Goal: Entertainment & Leisure: Browse casually

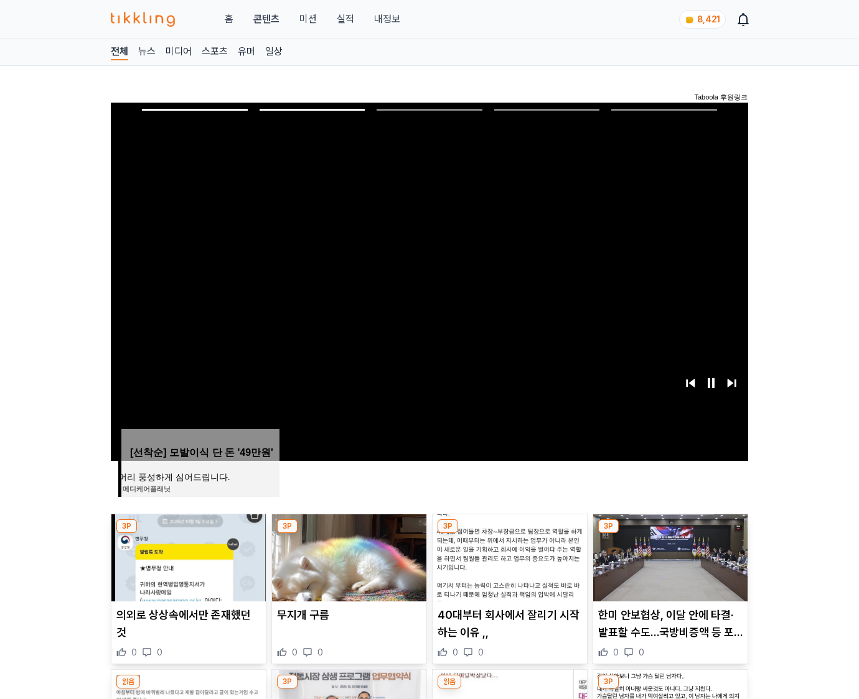
click at [668, 556] on img at bounding box center [670, 558] width 154 height 87
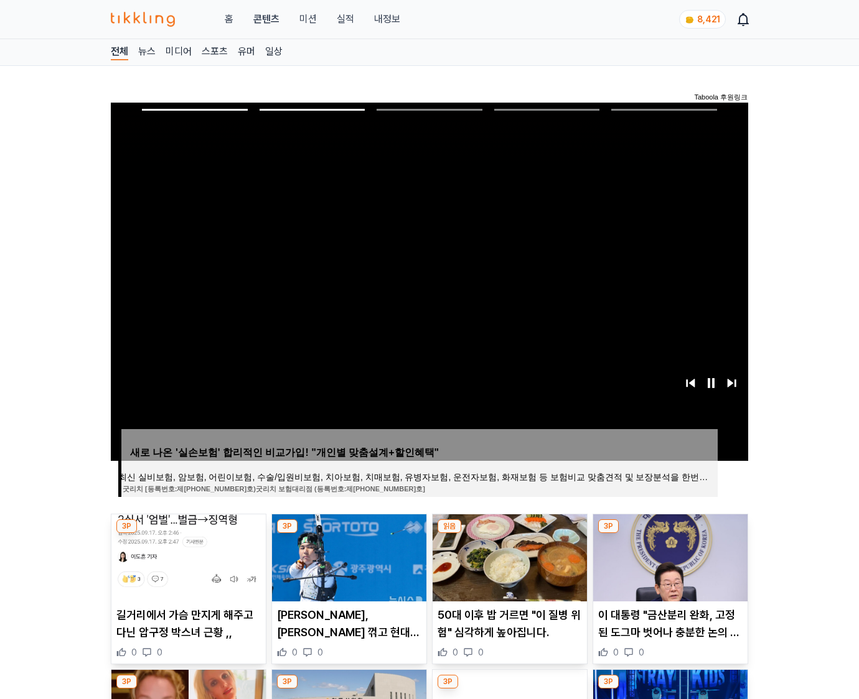
click at [668, 556] on img at bounding box center [670, 558] width 154 height 87
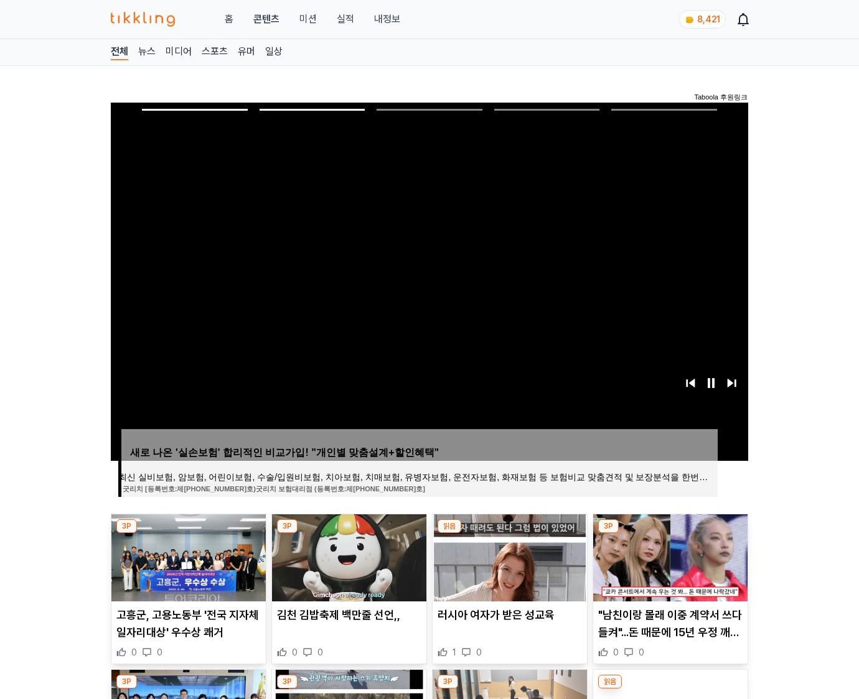
click at [668, 556] on img at bounding box center [670, 558] width 154 height 87
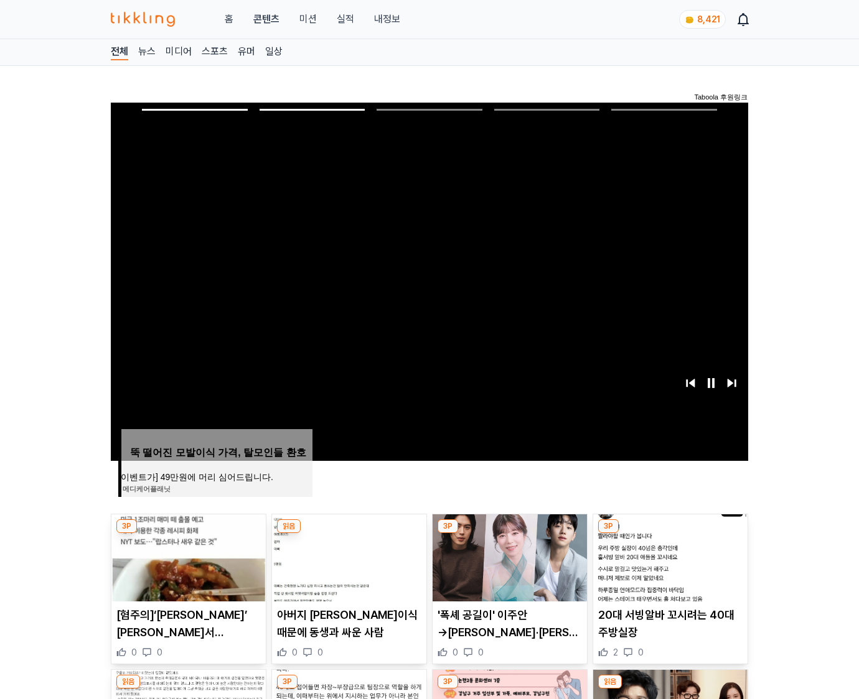
click at [668, 556] on img at bounding box center [670, 558] width 154 height 87
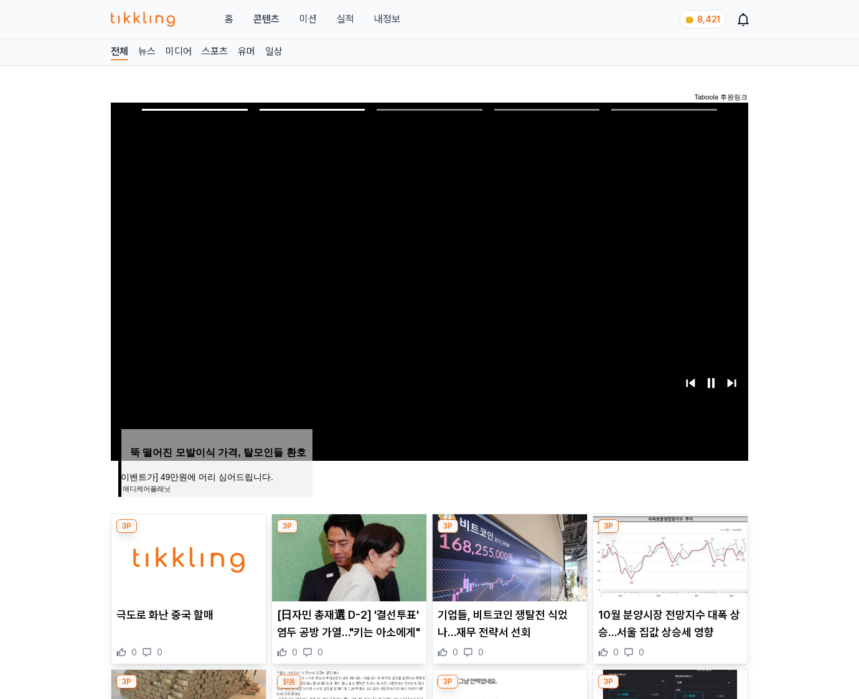
click at [668, 556] on img at bounding box center [670, 558] width 154 height 87
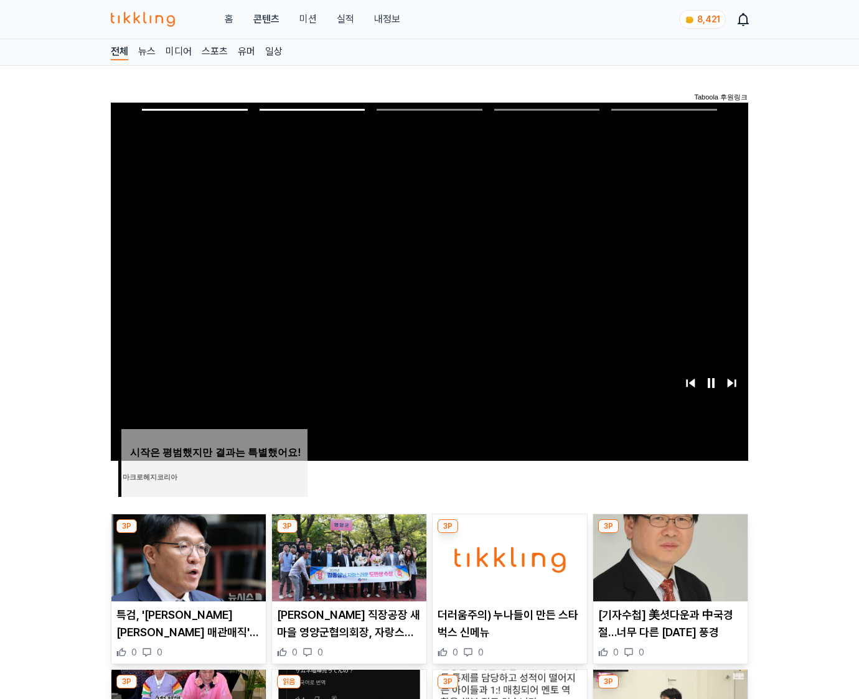
click at [668, 556] on img at bounding box center [670, 558] width 154 height 87
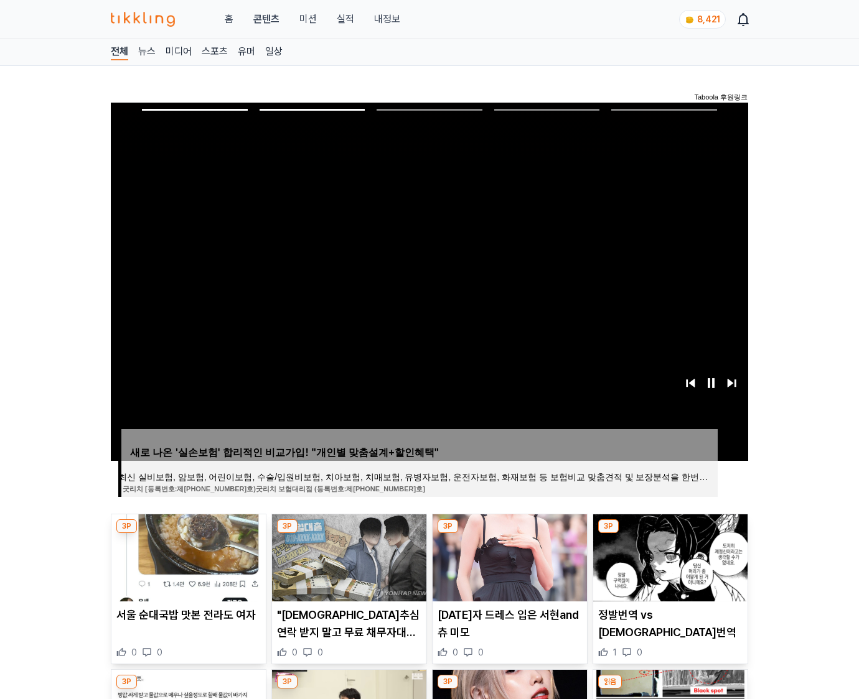
click at [668, 556] on img at bounding box center [670, 558] width 154 height 87
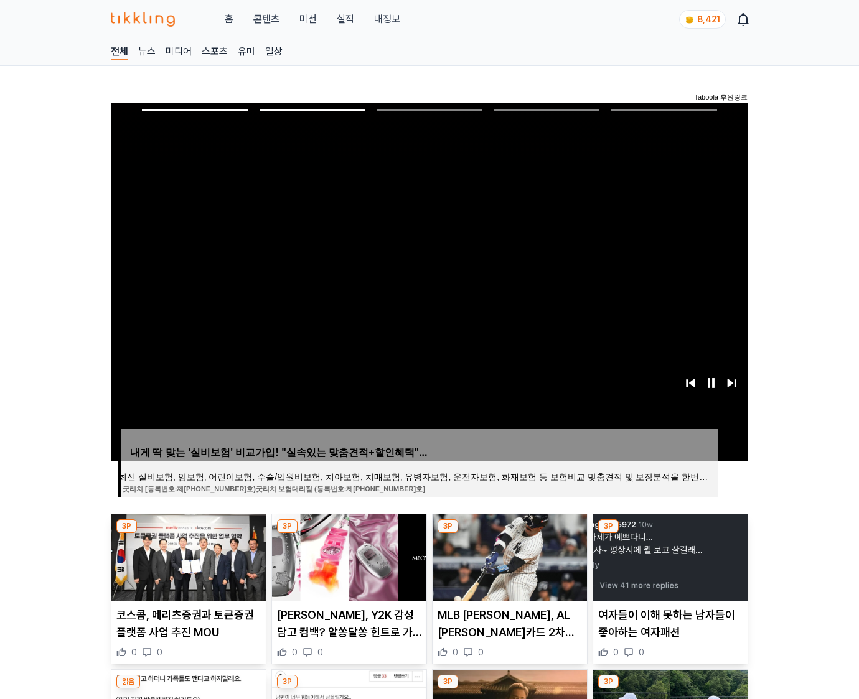
click at [668, 556] on img at bounding box center [670, 558] width 154 height 87
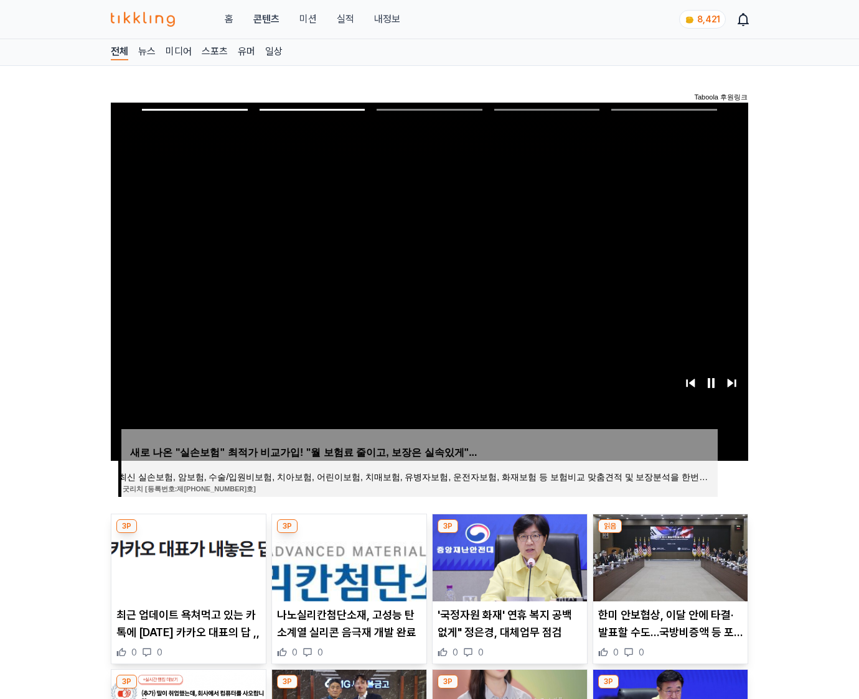
click at [668, 556] on img at bounding box center [670, 558] width 154 height 87
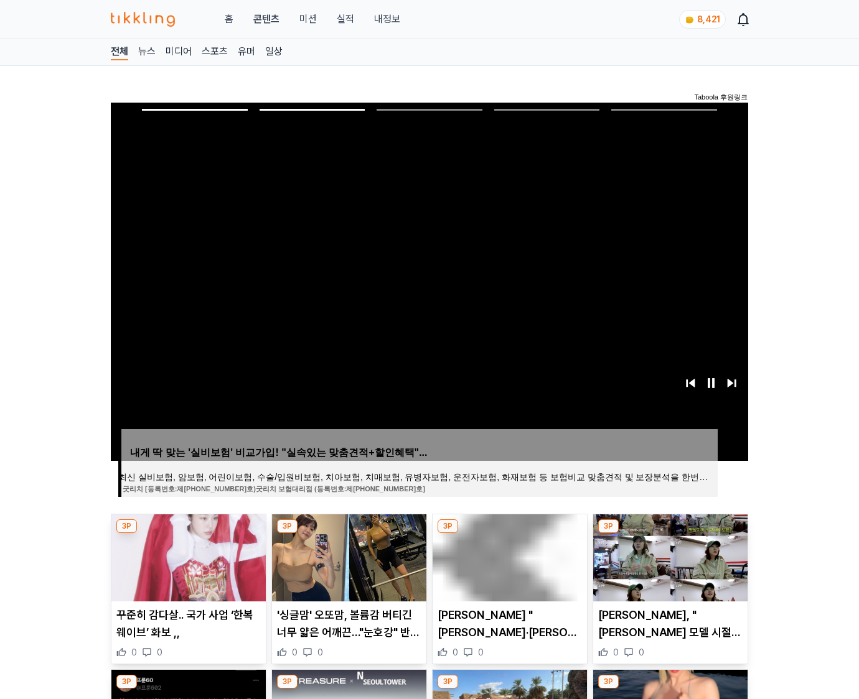
click at [668, 556] on img at bounding box center [670, 558] width 154 height 87
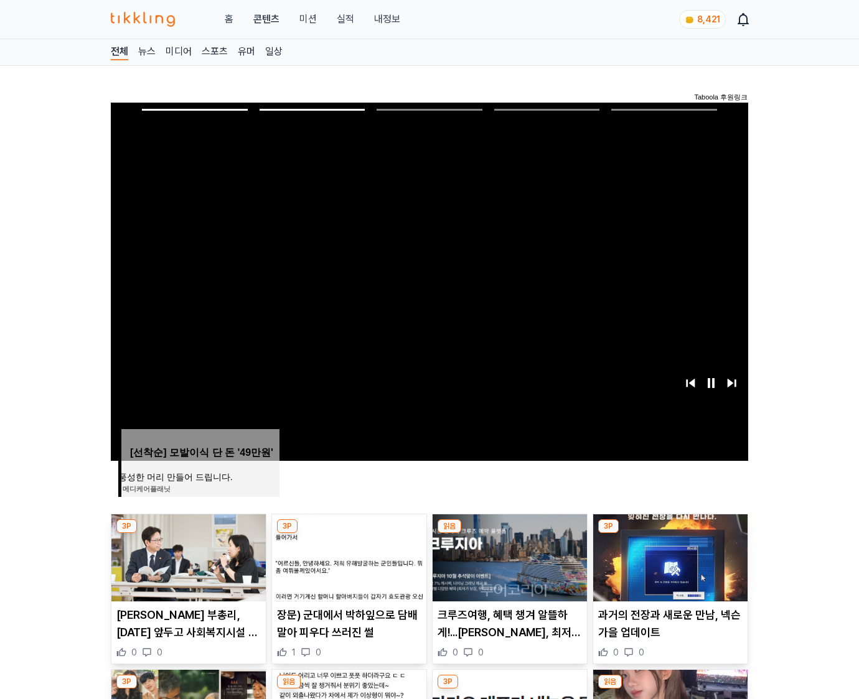
click at [668, 556] on img at bounding box center [670, 558] width 154 height 87
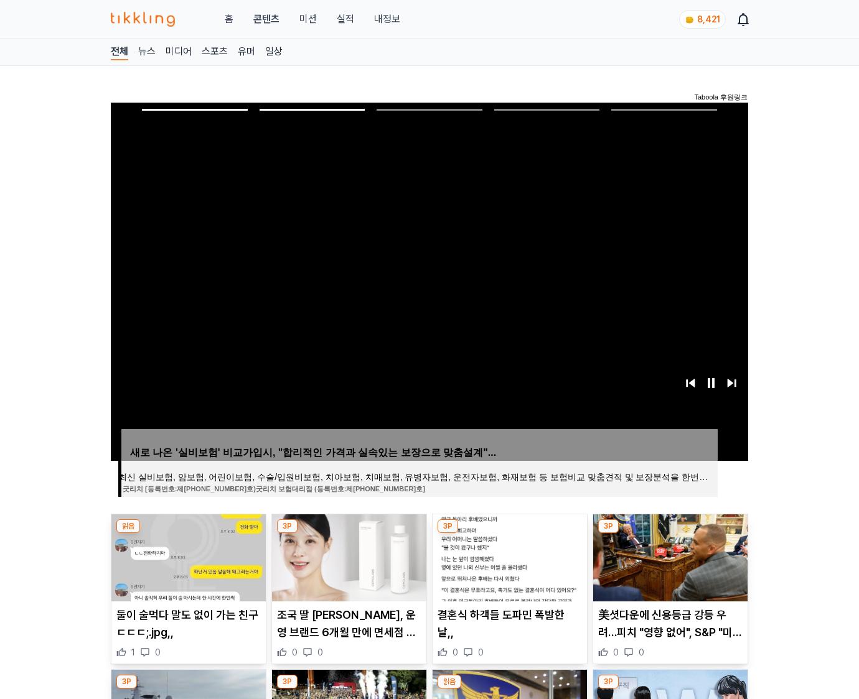
click at [668, 556] on img at bounding box center [670, 558] width 154 height 87
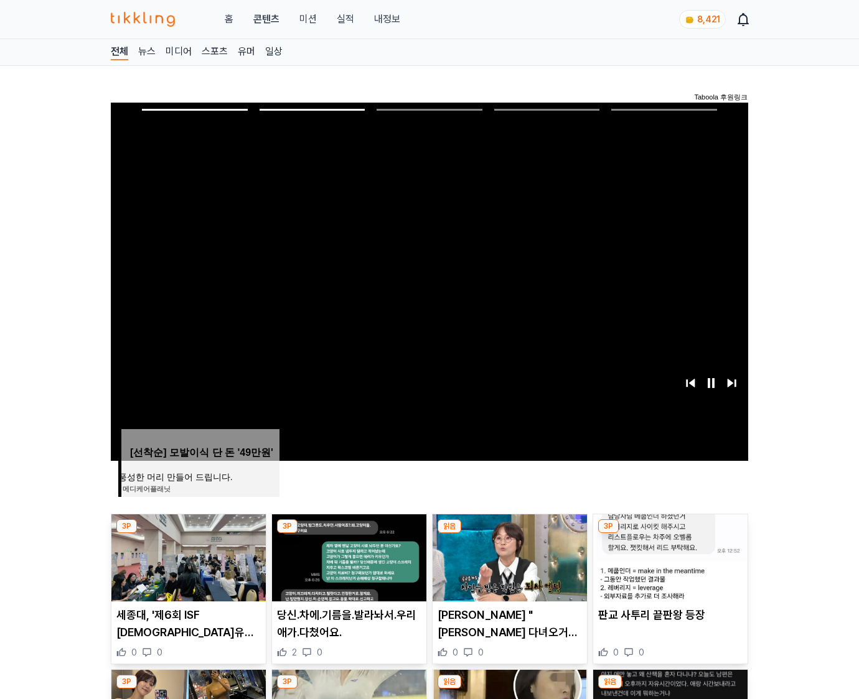
click at [668, 556] on img at bounding box center [670, 558] width 154 height 87
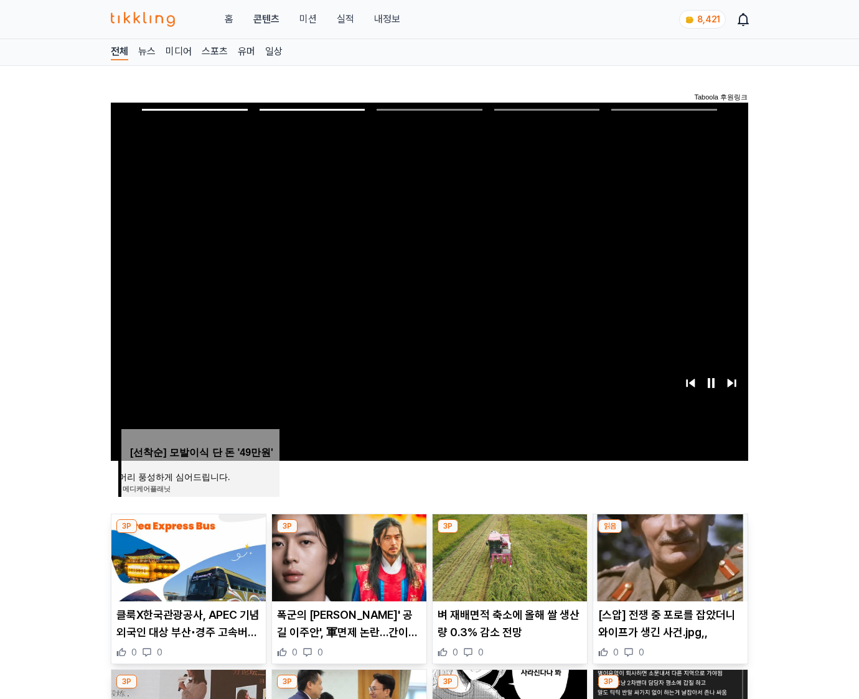
click at [668, 556] on img at bounding box center [670, 558] width 154 height 87
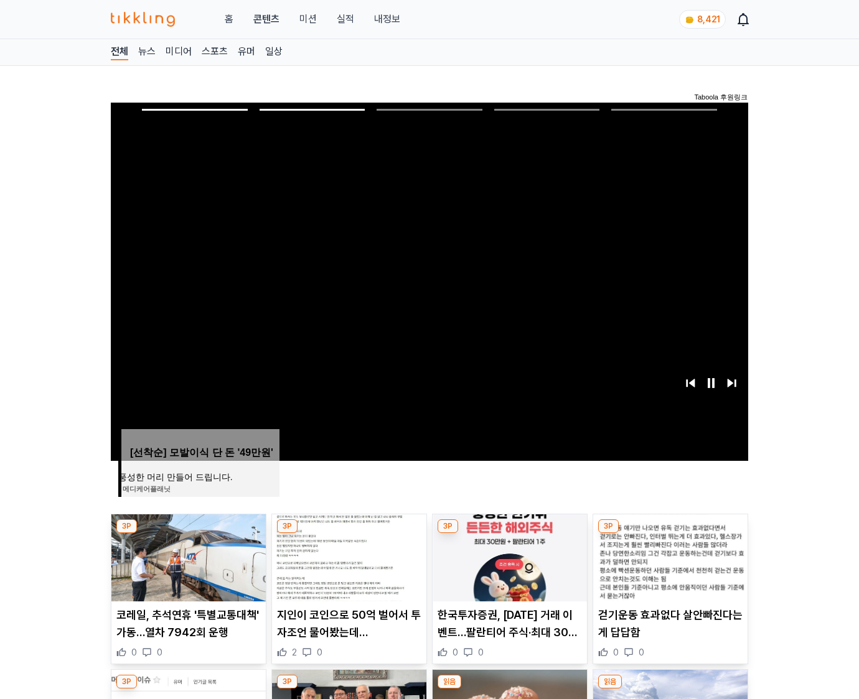
click at [668, 556] on img at bounding box center [670, 558] width 154 height 87
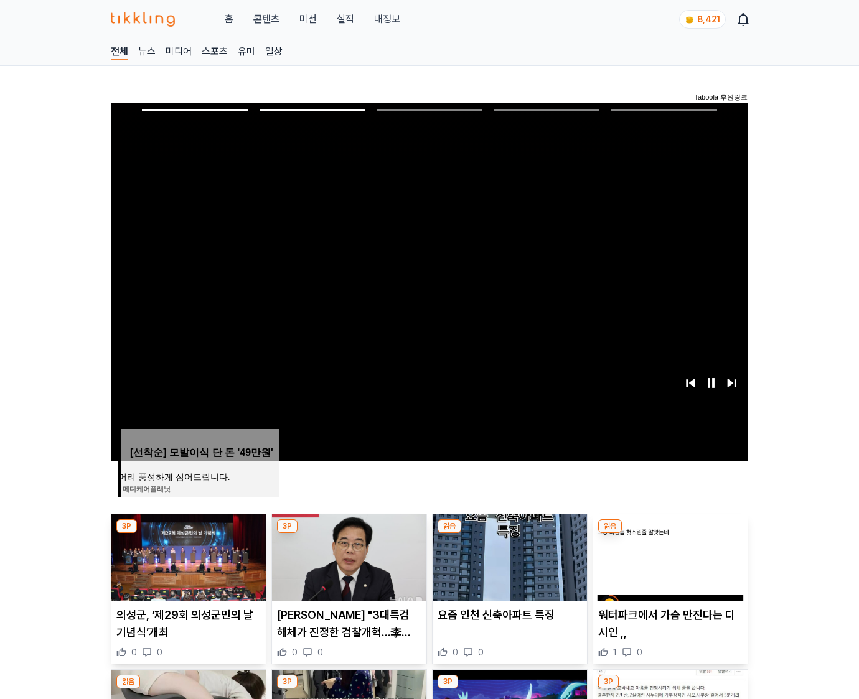
click at [668, 556] on img at bounding box center [670, 558] width 154 height 87
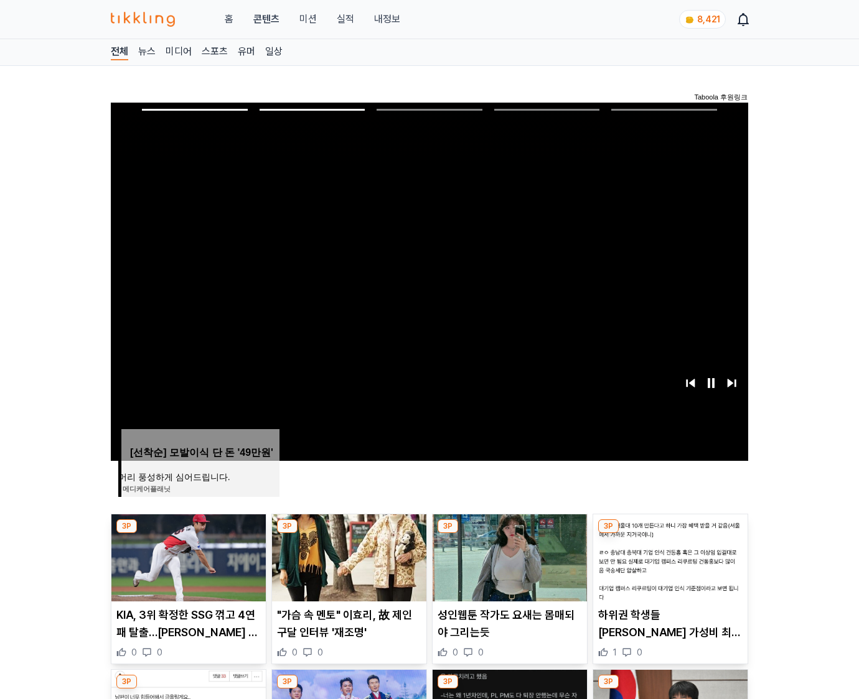
click at [668, 556] on img at bounding box center [670, 558] width 154 height 87
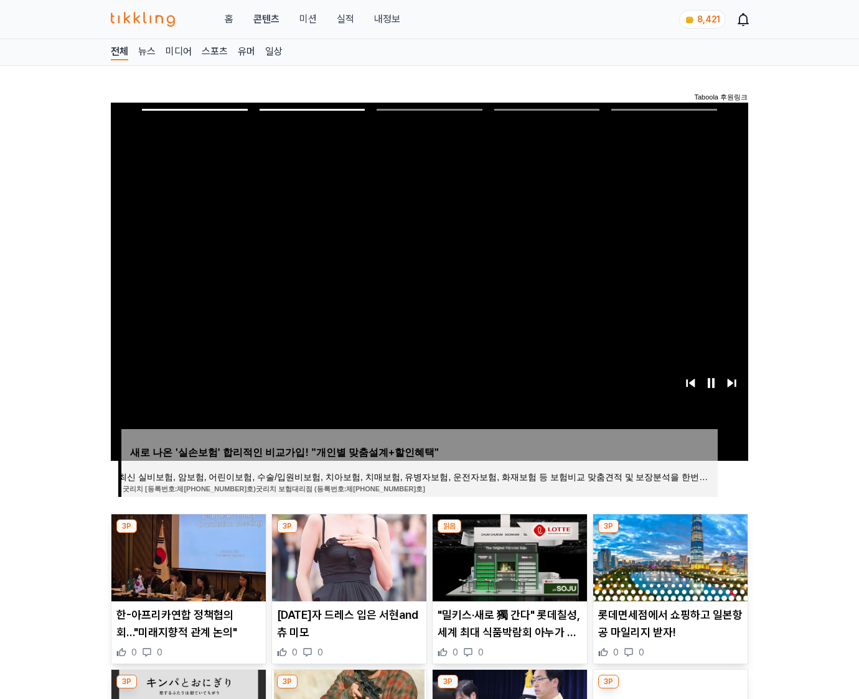
click at [668, 556] on img at bounding box center [670, 558] width 154 height 87
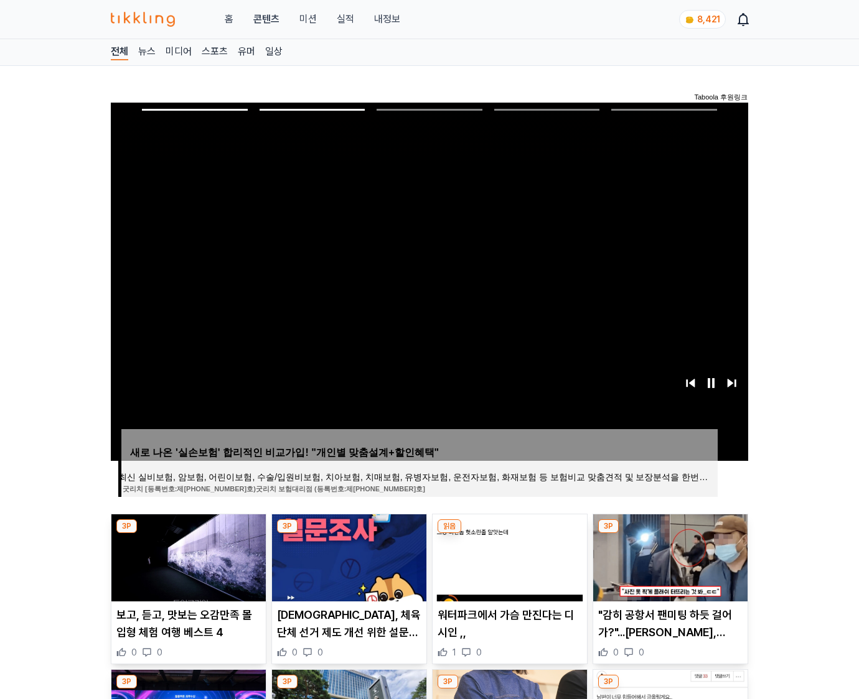
click at [668, 556] on img at bounding box center [670, 558] width 154 height 87
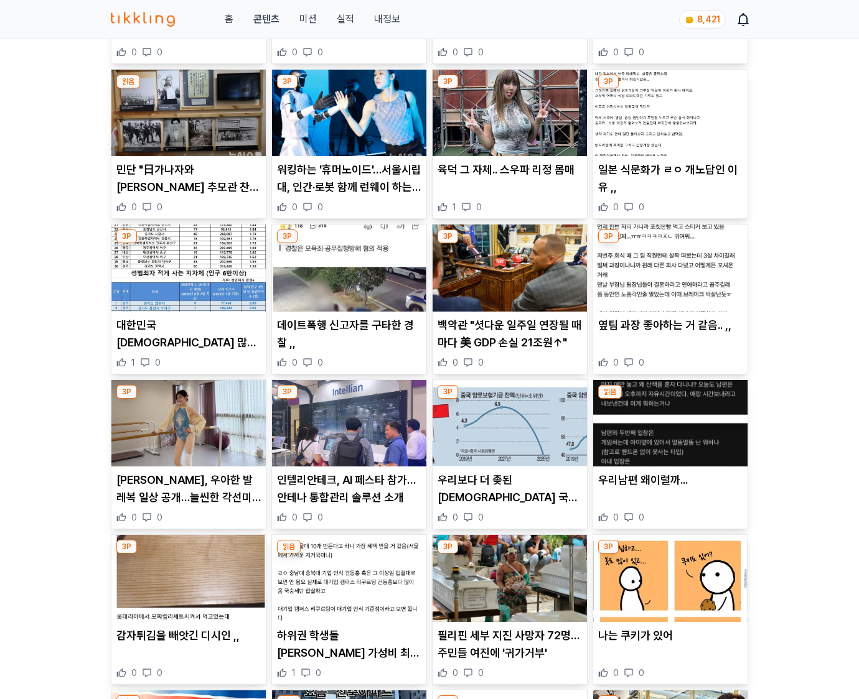
scroll to position [8760, 0]
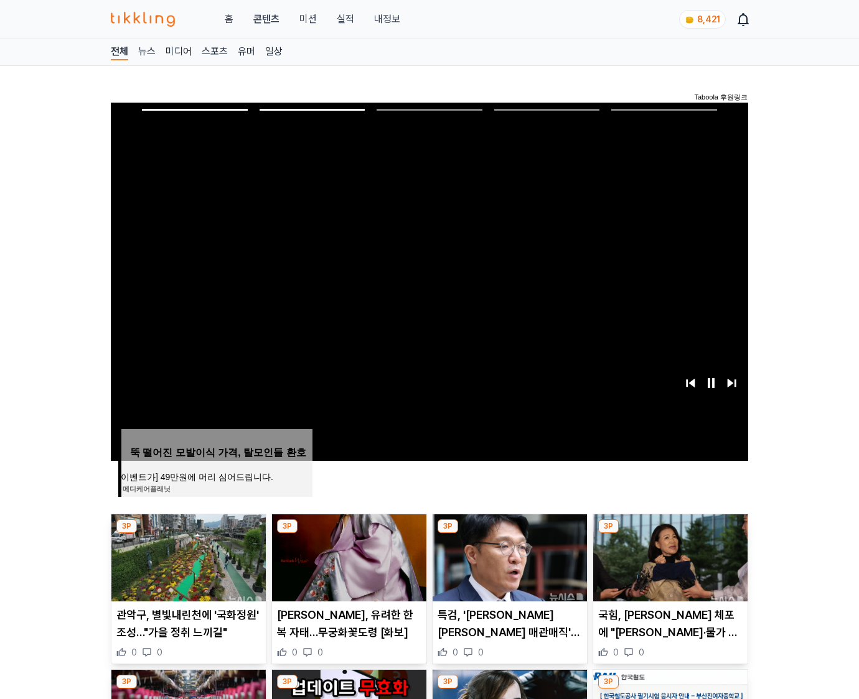
click at [668, 556] on img at bounding box center [670, 558] width 154 height 87
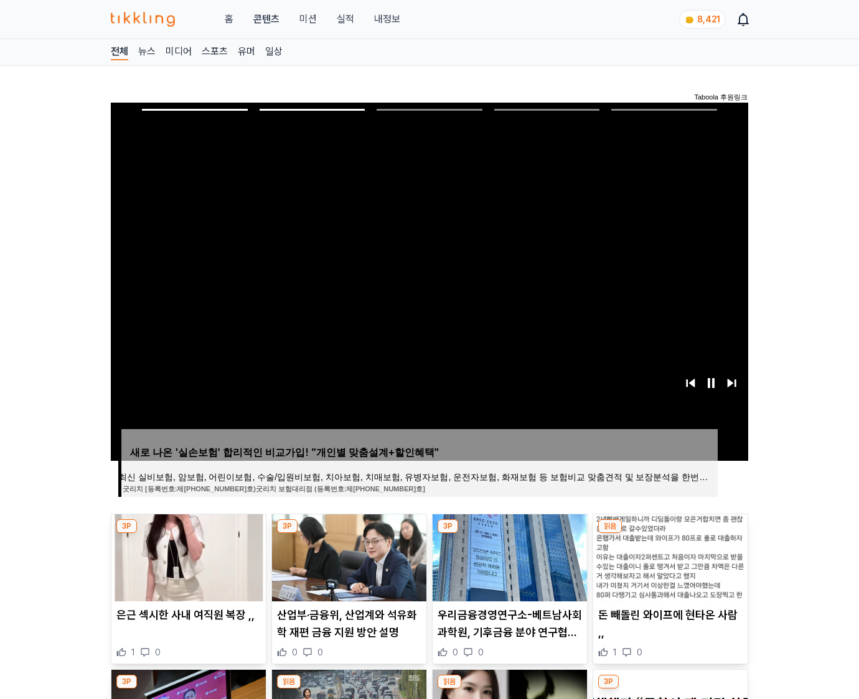
click at [668, 556] on img at bounding box center [670, 558] width 154 height 87
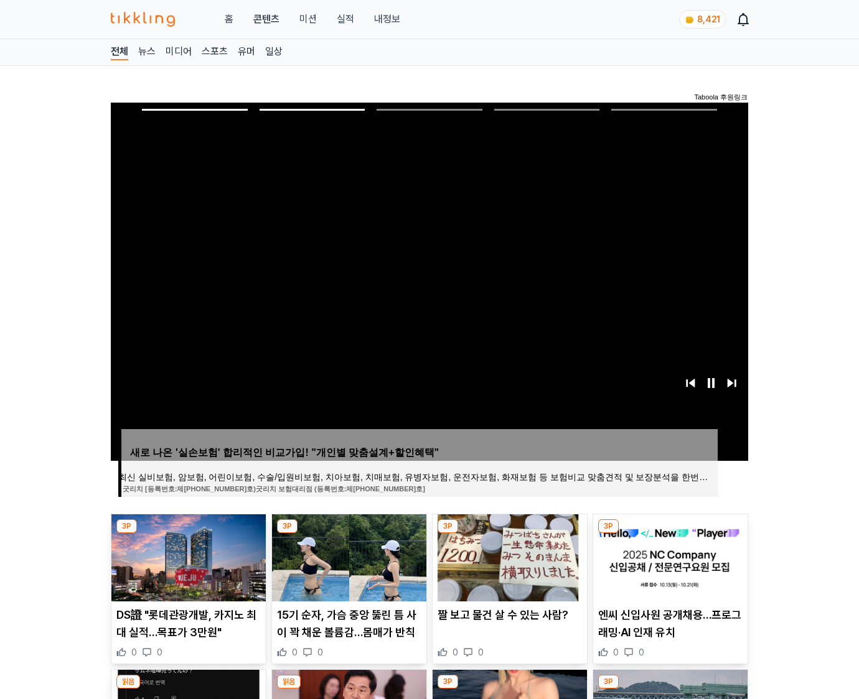
click at [668, 556] on img at bounding box center [670, 558] width 154 height 87
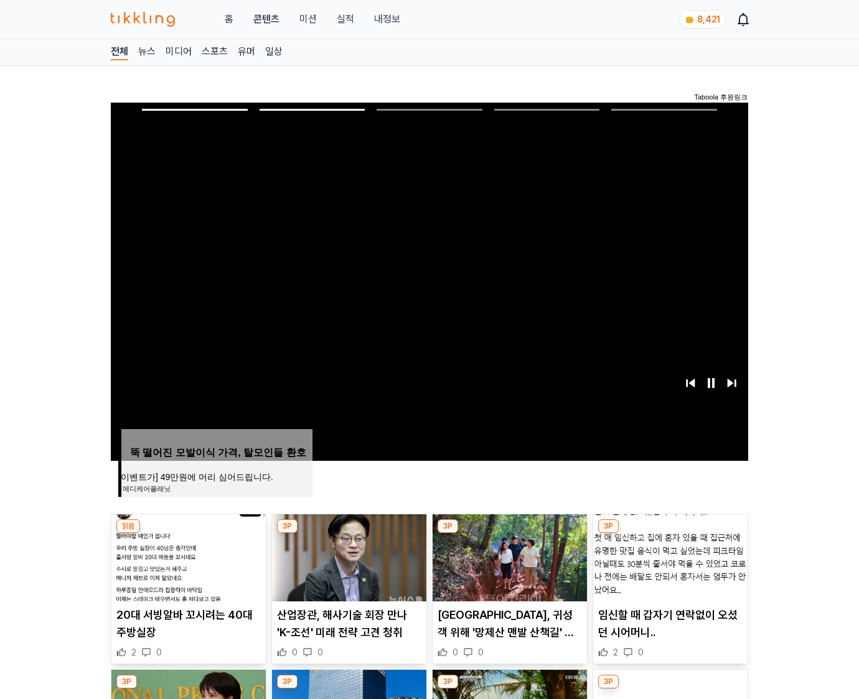
click at [668, 556] on img at bounding box center [670, 558] width 154 height 87
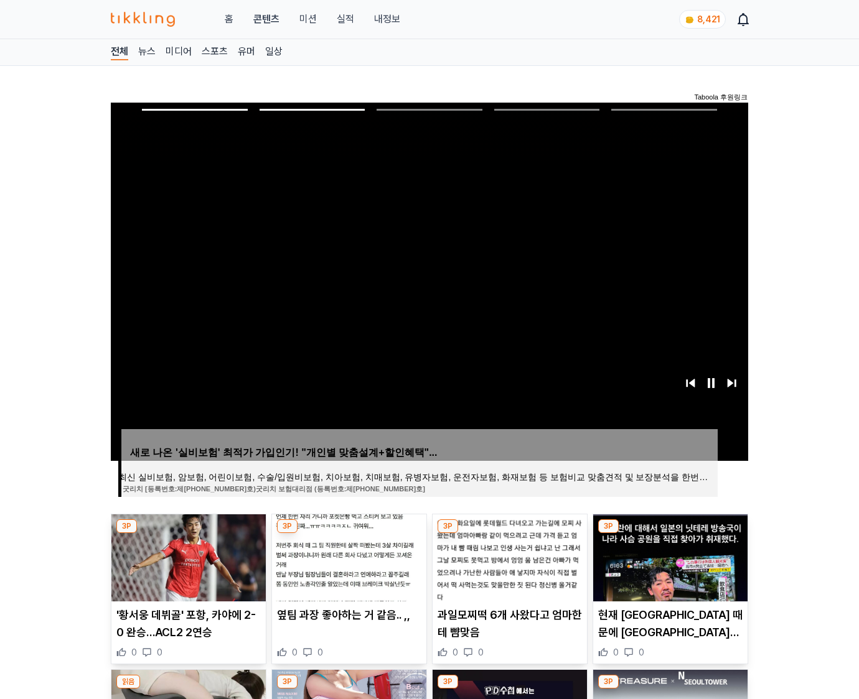
click at [668, 556] on img at bounding box center [670, 558] width 154 height 87
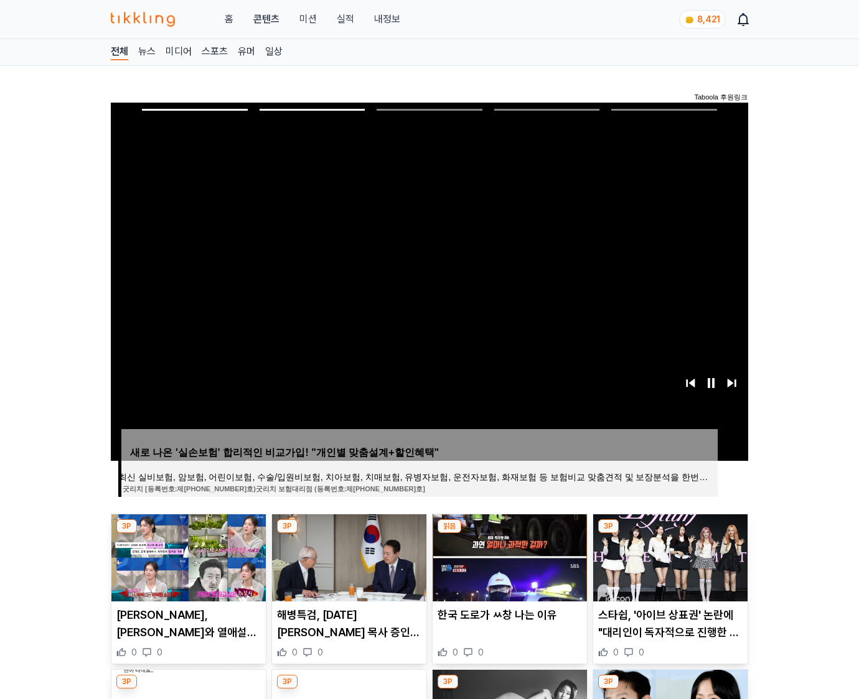
click at [668, 556] on img at bounding box center [670, 558] width 154 height 87
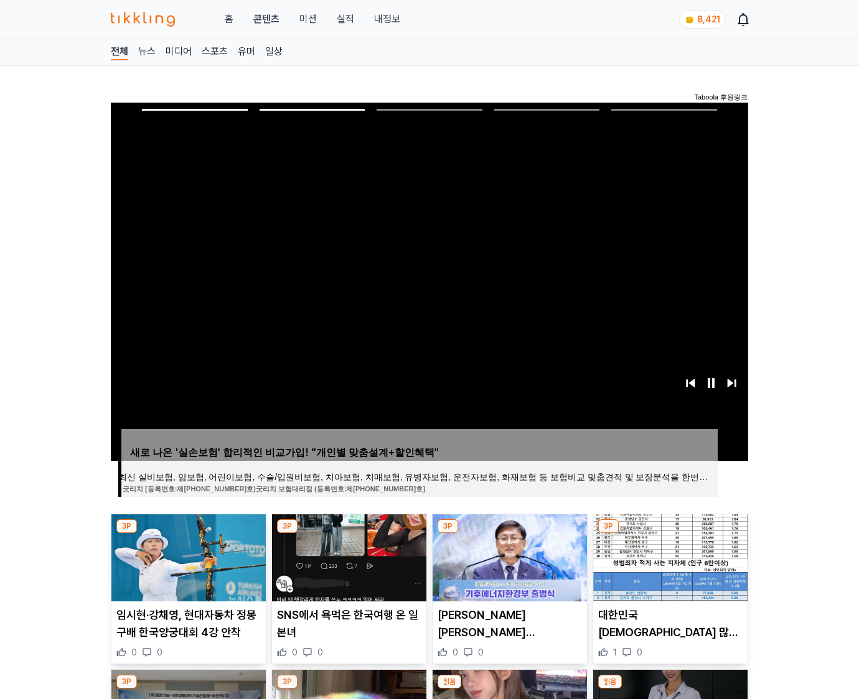
click at [668, 556] on img at bounding box center [670, 558] width 154 height 87
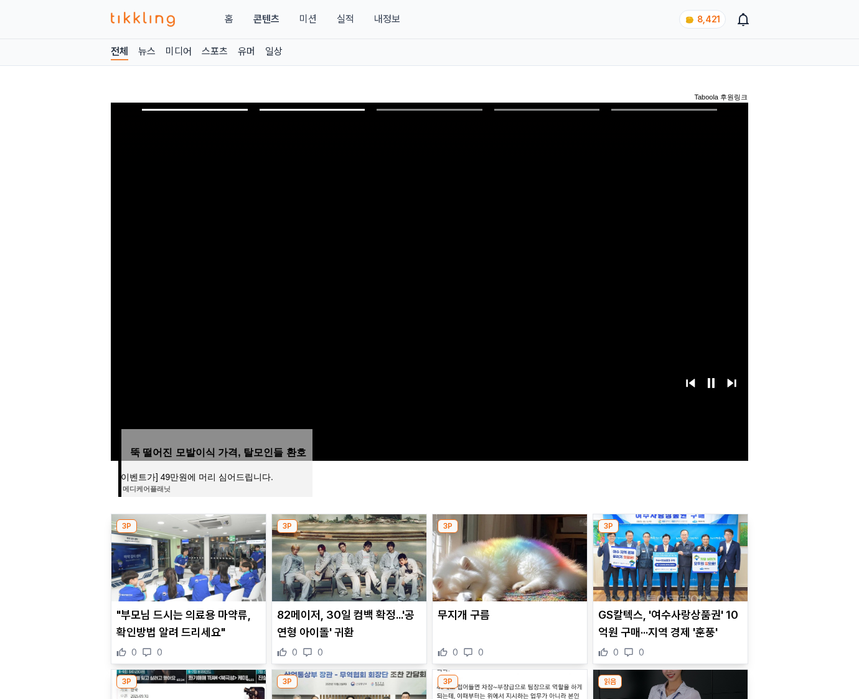
click at [668, 556] on img at bounding box center [670, 558] width 154 height 87
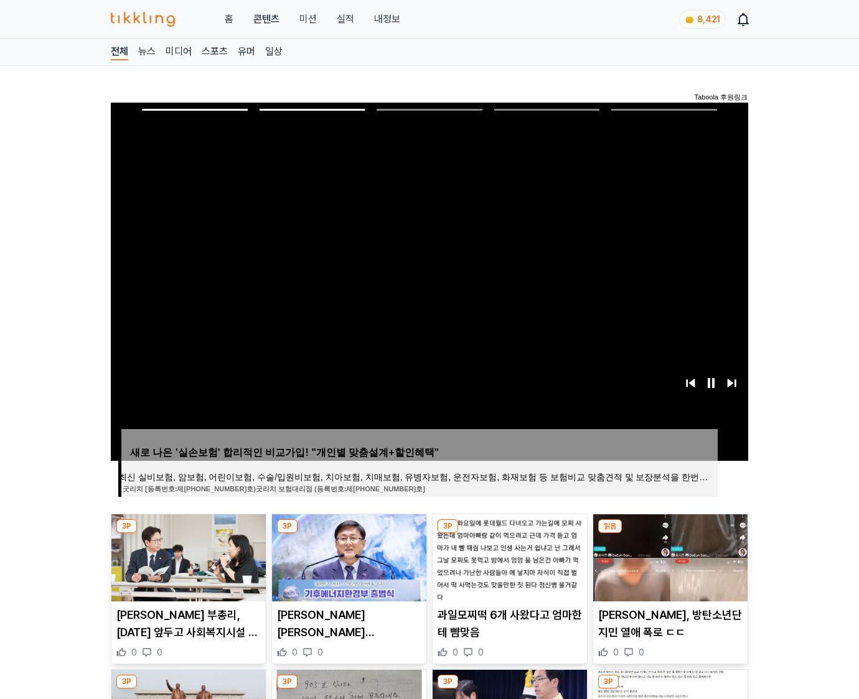
click at [668, 556] on img at bounding box center [670, 558] width 154 height 87
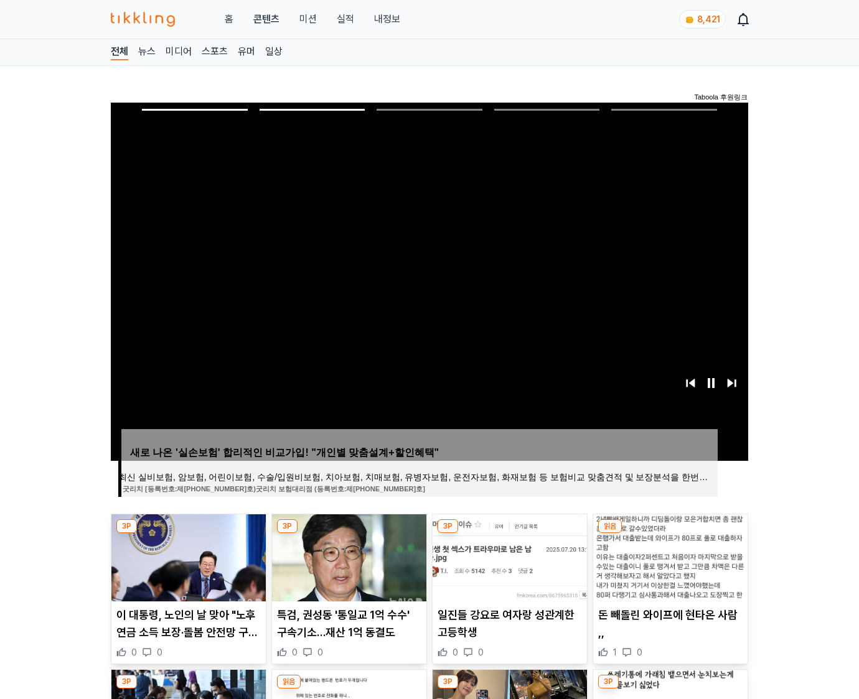
click at [668, 556] on img at bounding box center [670, 558] width 154 height 87
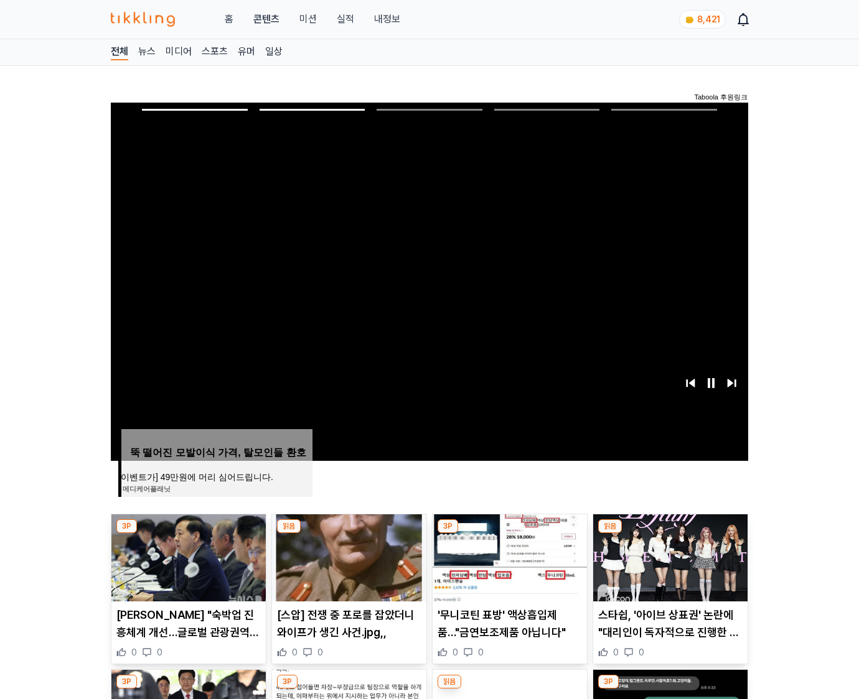
click at [668, 556] on img at bounding box center [670, 558] width 154 height 87
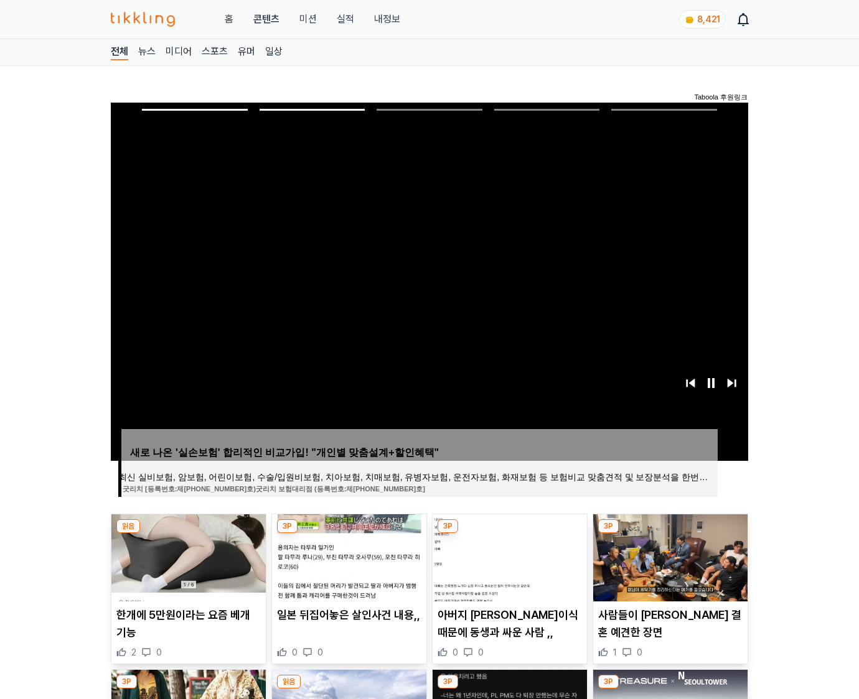
click at [668, 556] on img at bounding box center [670, 558] width 154 height 87
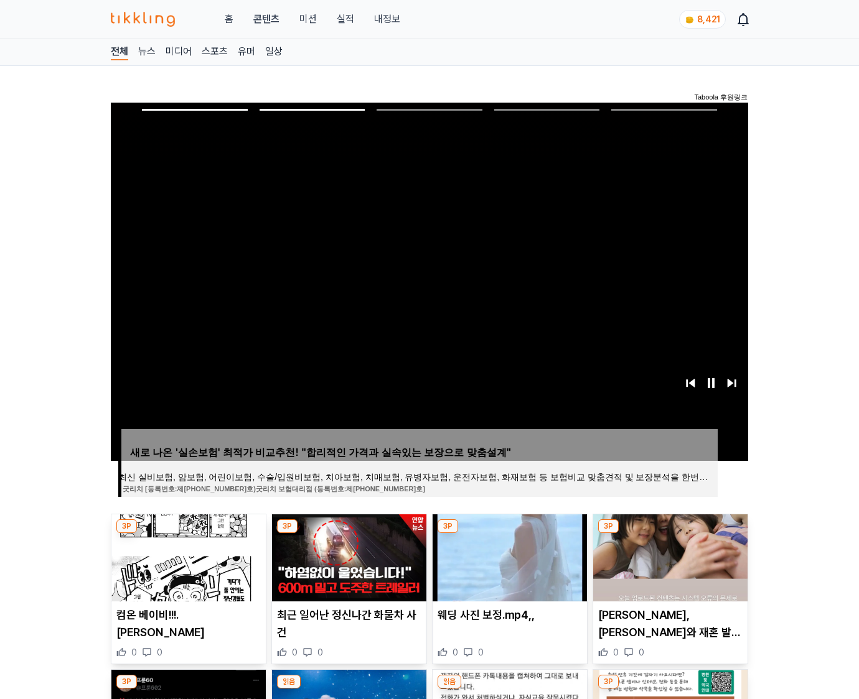
click at [668, 556] on img at bounding box center [670, 558] width 154 height 87
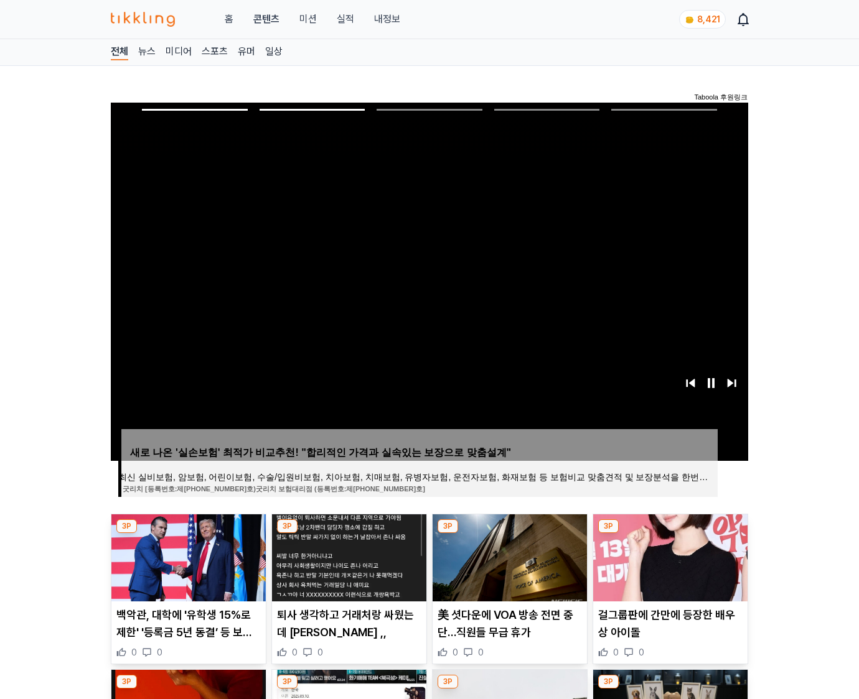
click at [668, 556] on img at bounding box center [670, 558] width 154 height 87
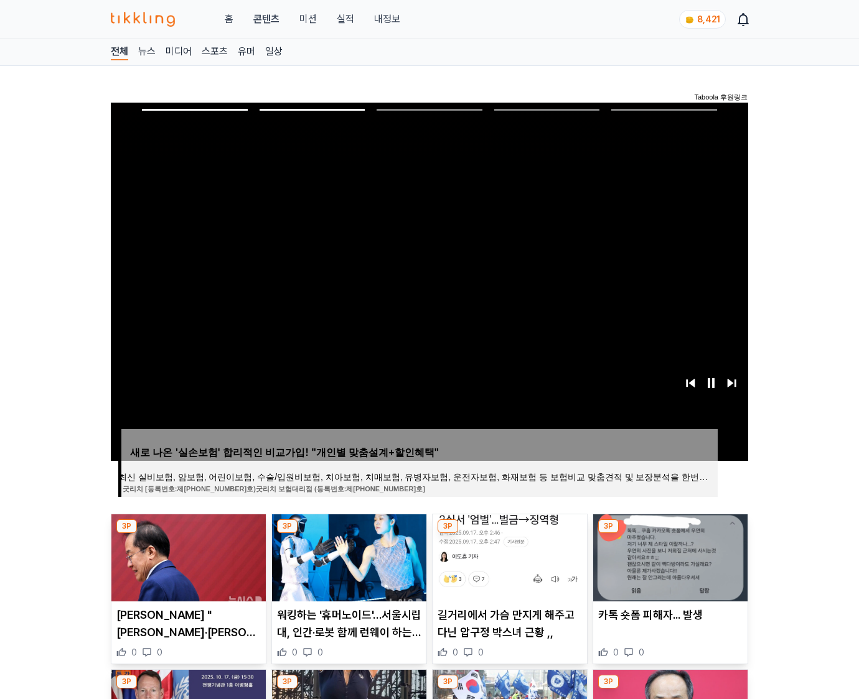
click at [668, 556] on img at bounding box center [670, 558] width 154 height 87
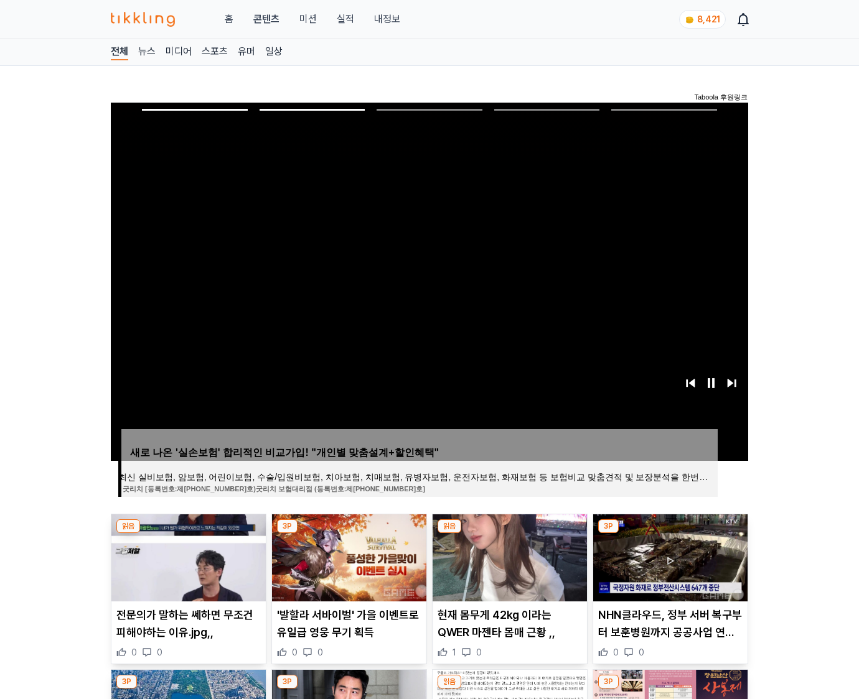
click at [668, 556] on img at bounding box center [670, 558] width 154 height 87
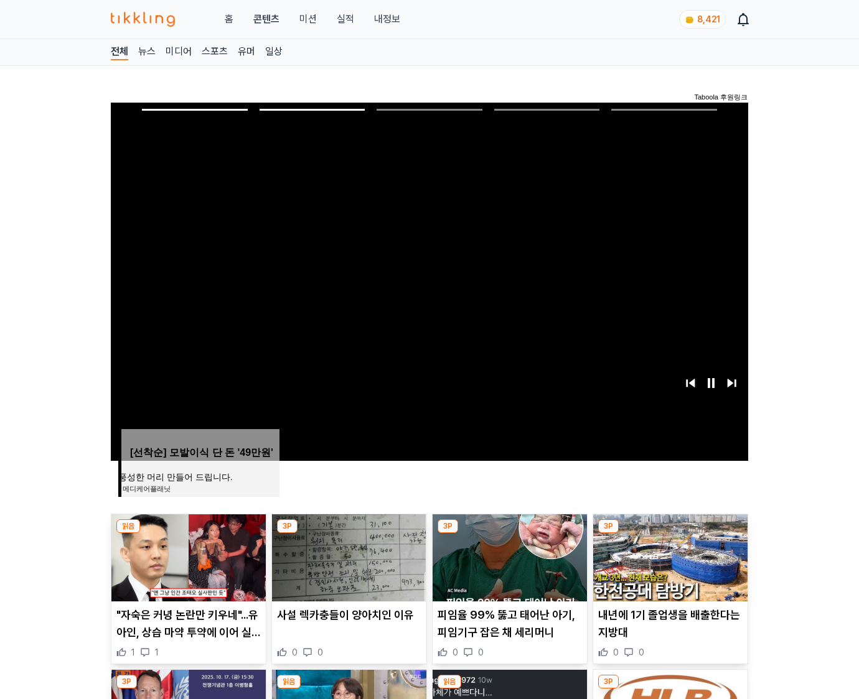
click at [668, 556] on img at bounding box center [670, 558] width 154 height 87
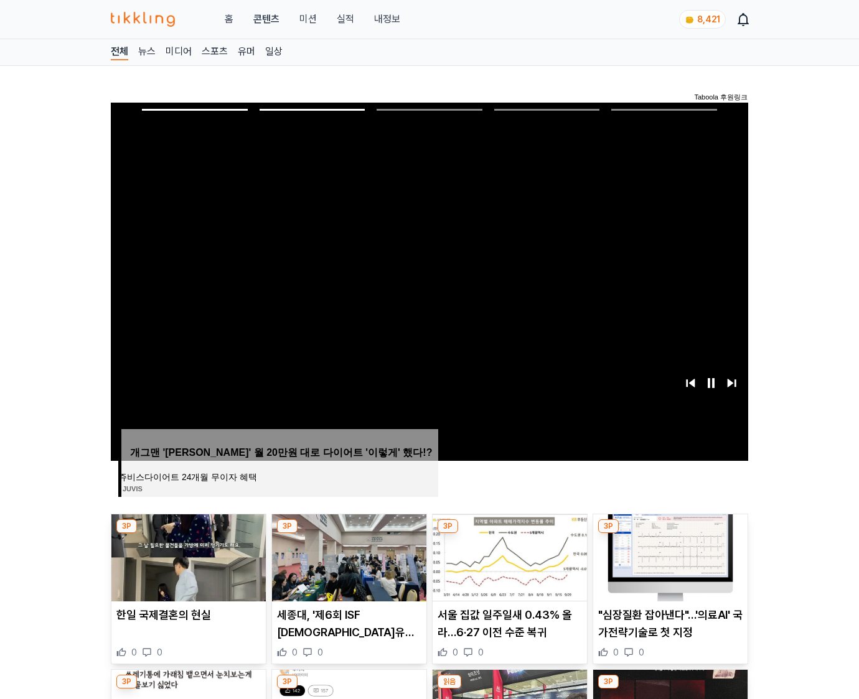
click at [668, 556] on img at bounding box center [670, 558] width 154 height 87
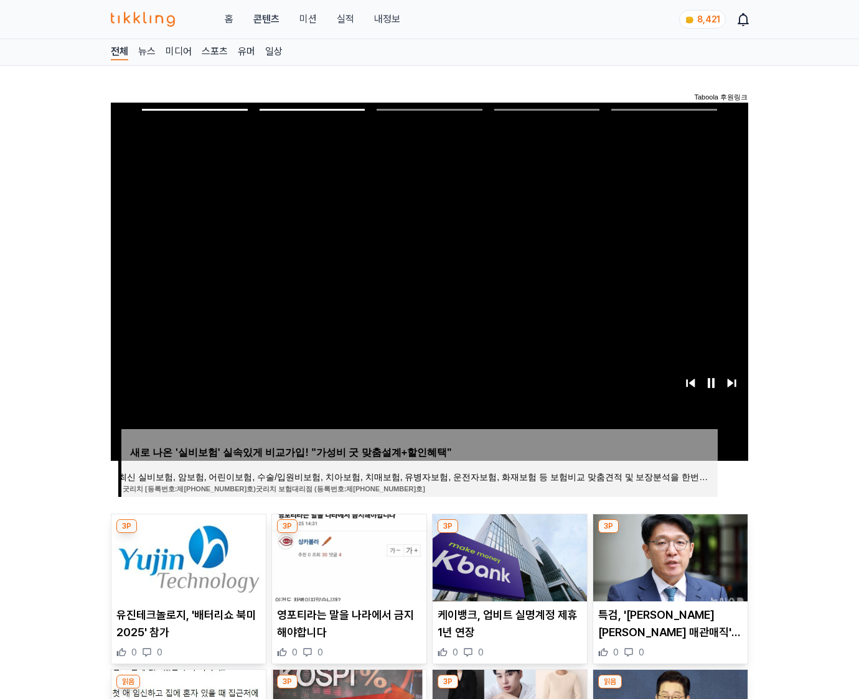
click at [668, 556] on img at bounding box center [670, 558] width 154 height 87
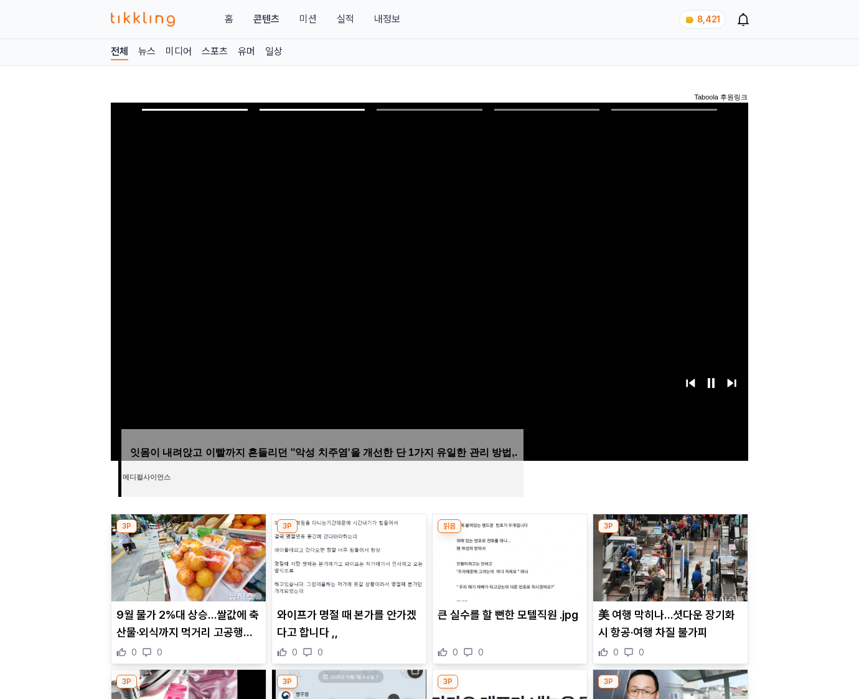
click at [668, 556] on img at bounding box center [670, 558] width 154 height 87
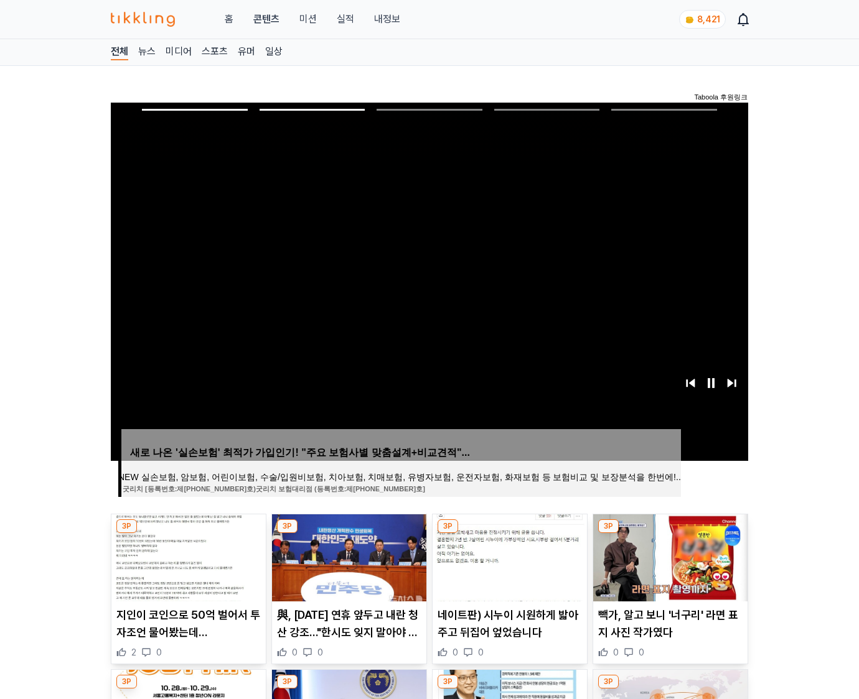
click at [668, 556] on img at bounding box center [670, 558] width 154 height 87
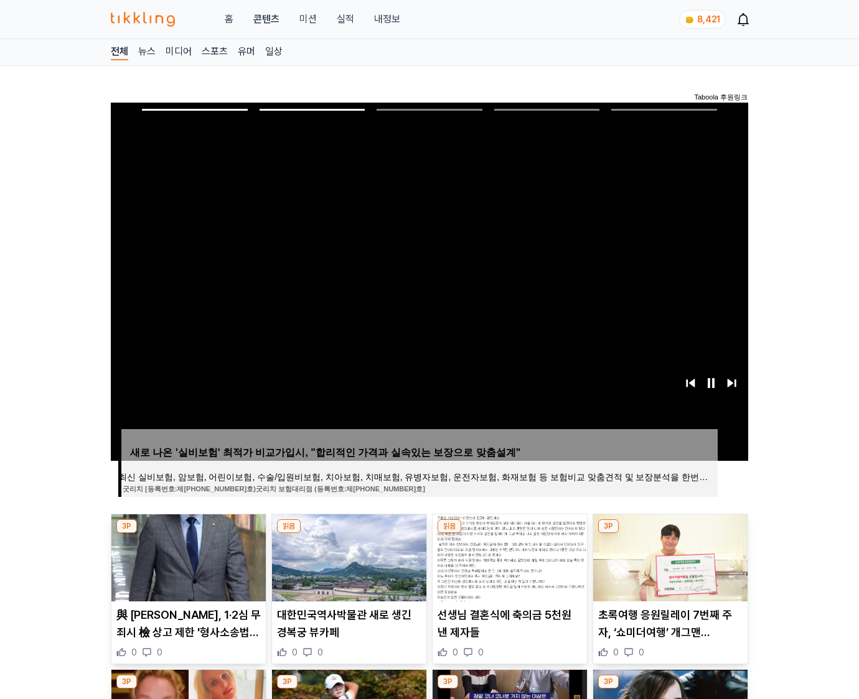
click at [668, 556] on img at bounding box center [670, 558] width 154 height 87
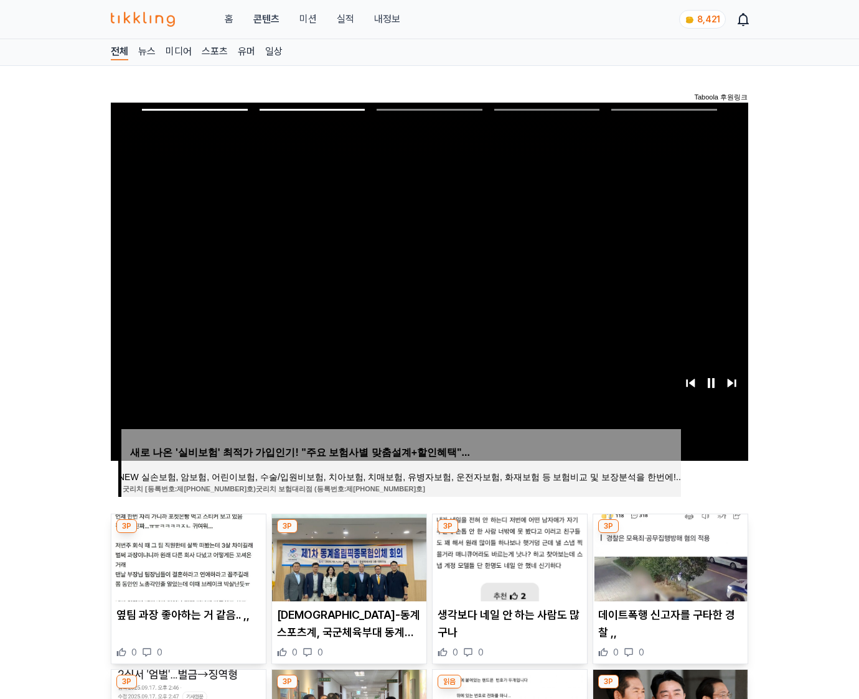
click at [668, 556] on img at bounding box center [670, 558] width 154 height 87
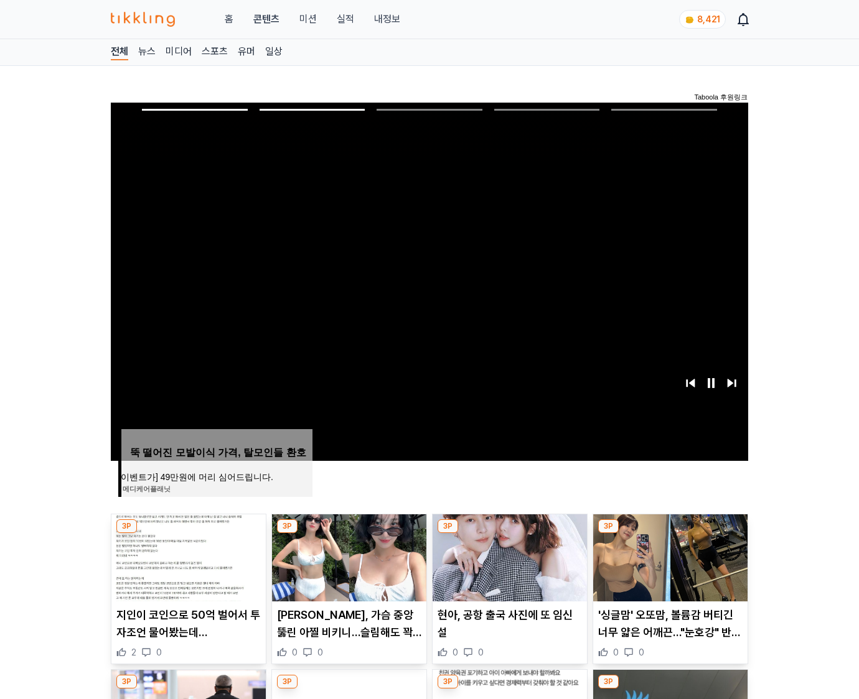
click at [668, 556] on img at bounding box center [670, 558] width 154 height 87
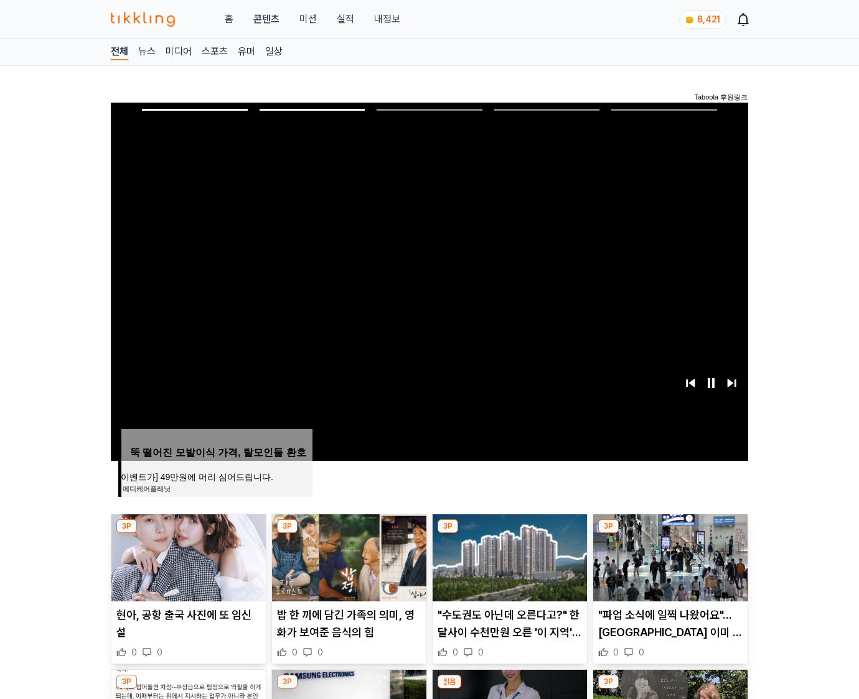
click at [668, 556] on img at bounding box center [670, 558] width 154 height 87
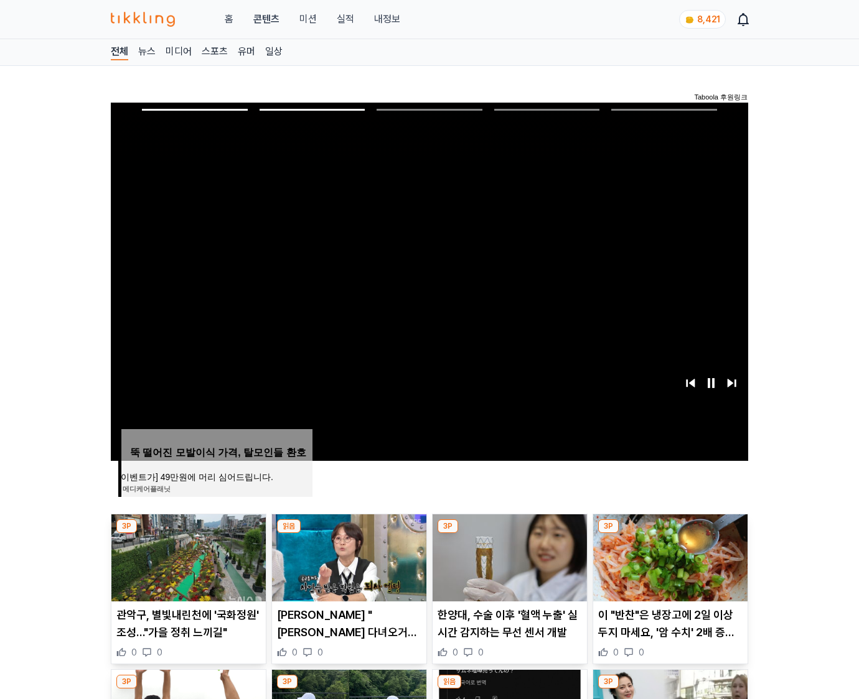
click at [668, 556] on img at bounding box center [670, 558] width 154 height 87
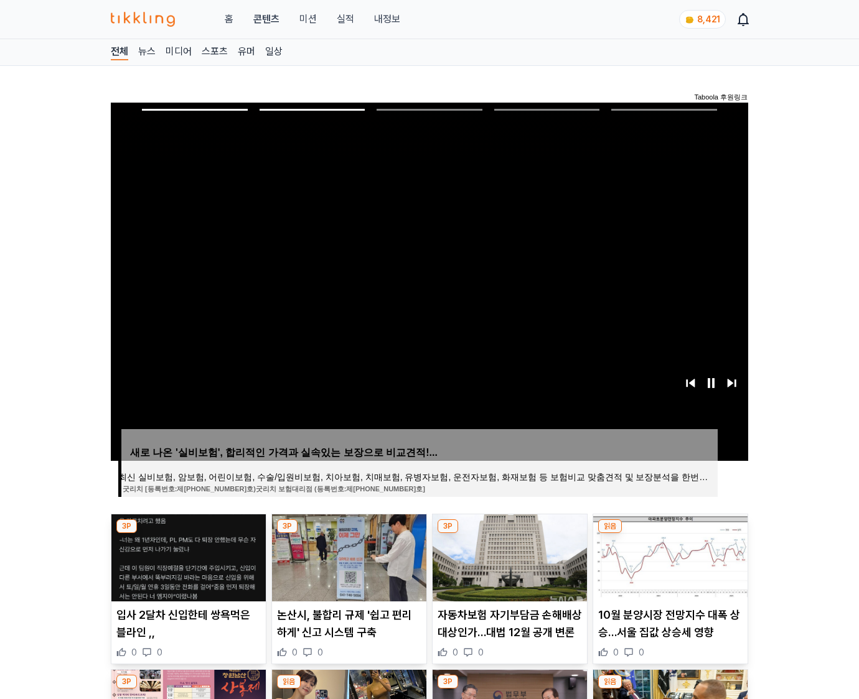
click at [668, 556] on img at bounding box center [670, 558] width 154 height 87
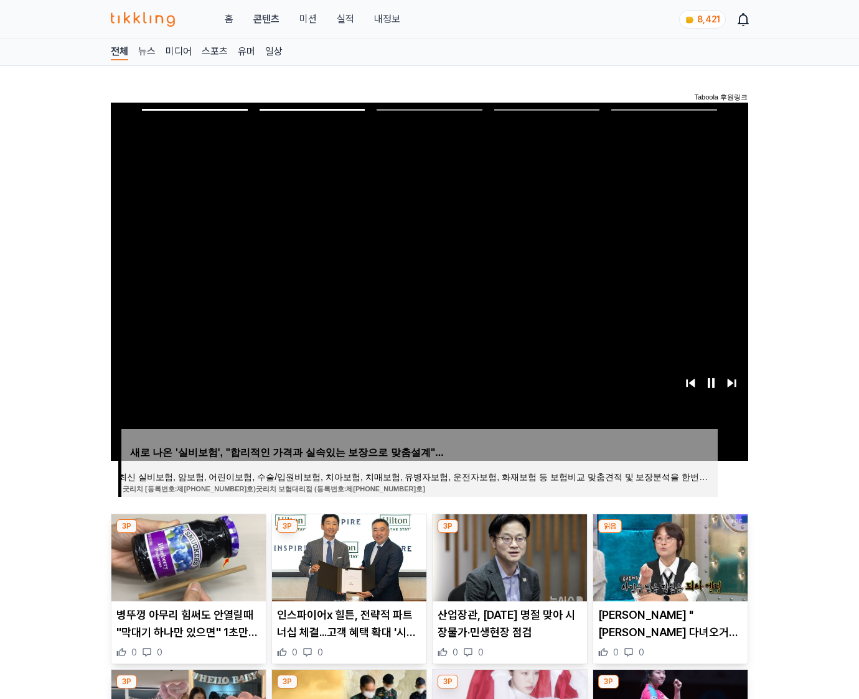
click at [668, 556] on img at bounding box center [670, 558] width 154 height 87
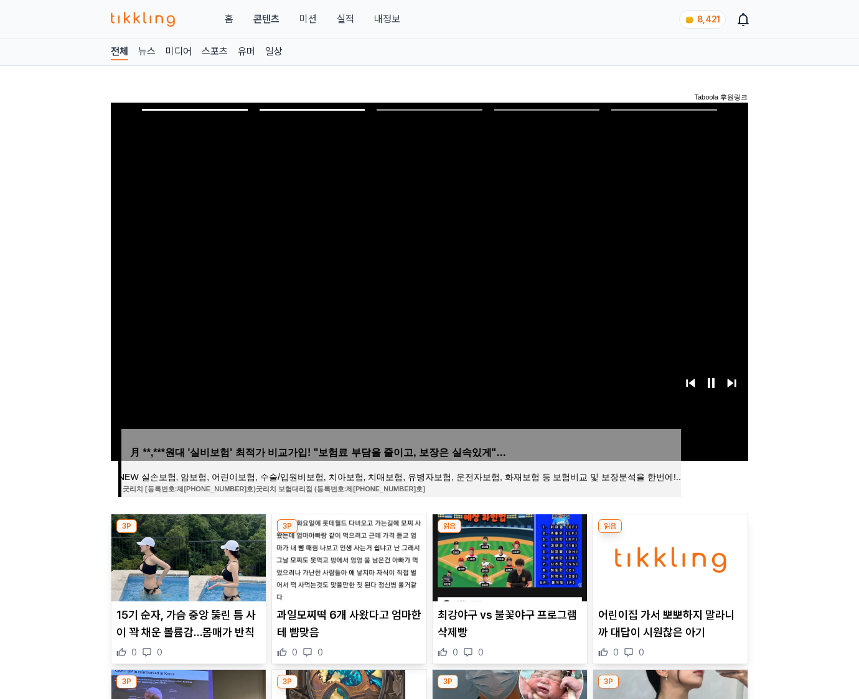
click at [668, 556] on img at bounding box center [670, 558] width 154 height 87
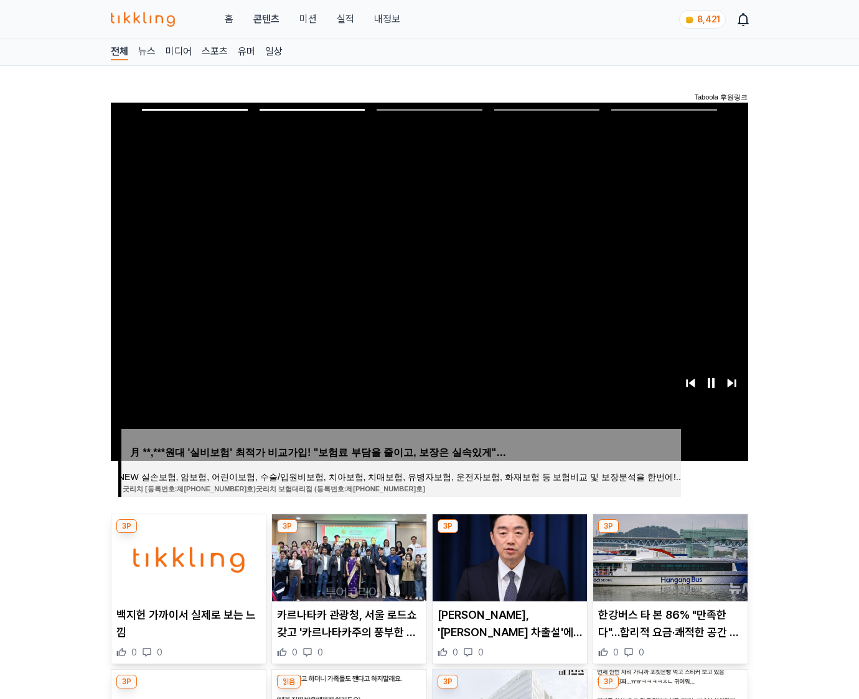
click at [668, 556] on img at bounding box center [670, 558] width 154 height 87
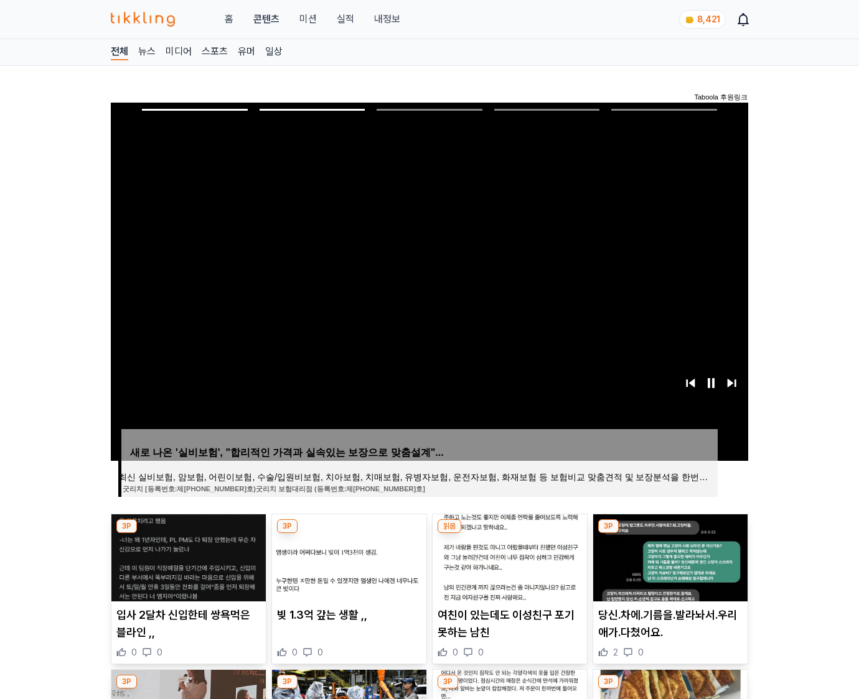
click at [668, 556] on img at bounding box center [670, 558] width 154 height 87
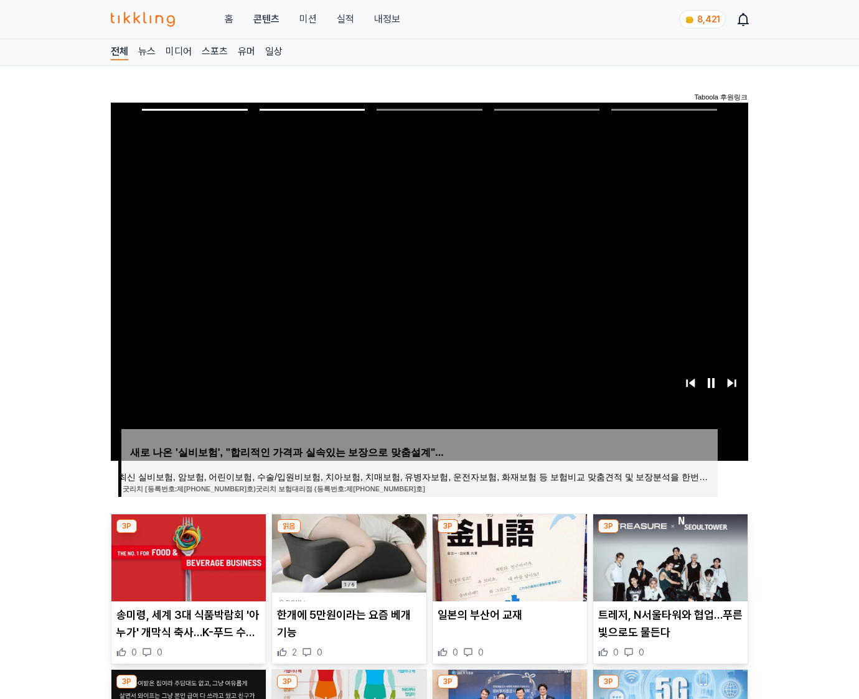
click at [668, 556] on img at bounding box center [670, 558] width 154 height 87
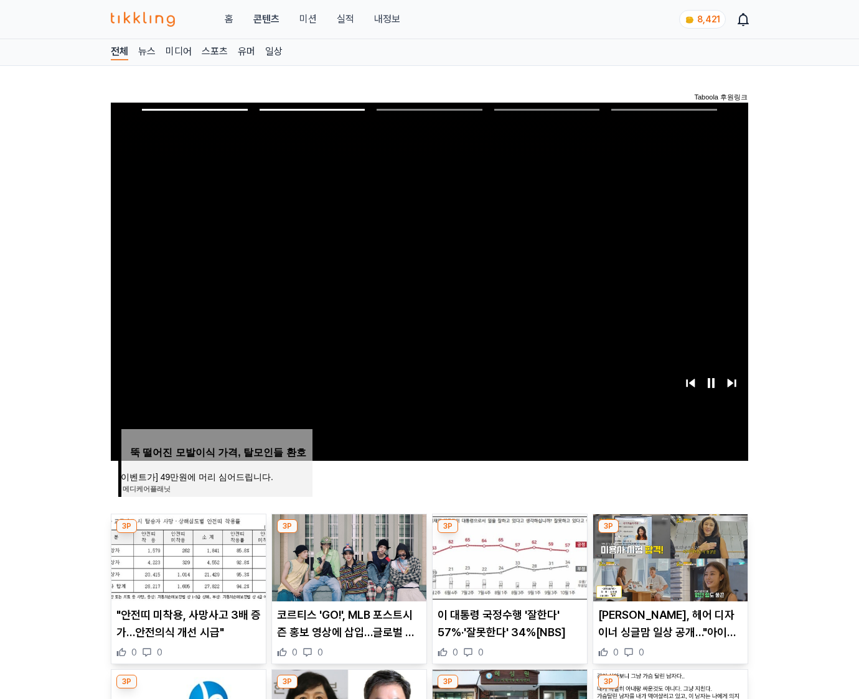
click at [668, 556] on img at bounding box center [670, 558] width 154 height 87
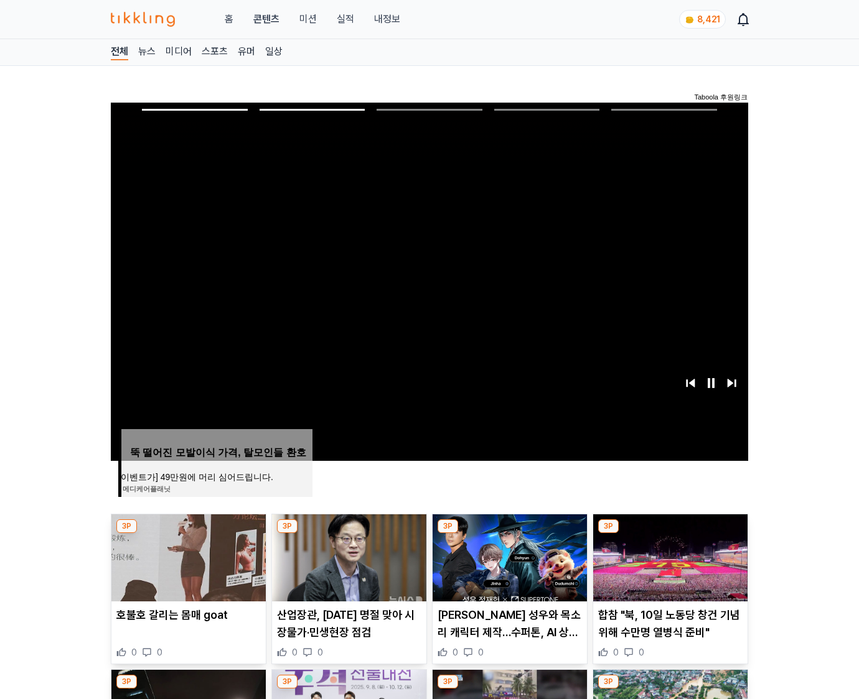
click at [668, 556] on img at bounding box center [670, 558] width 154 height 87
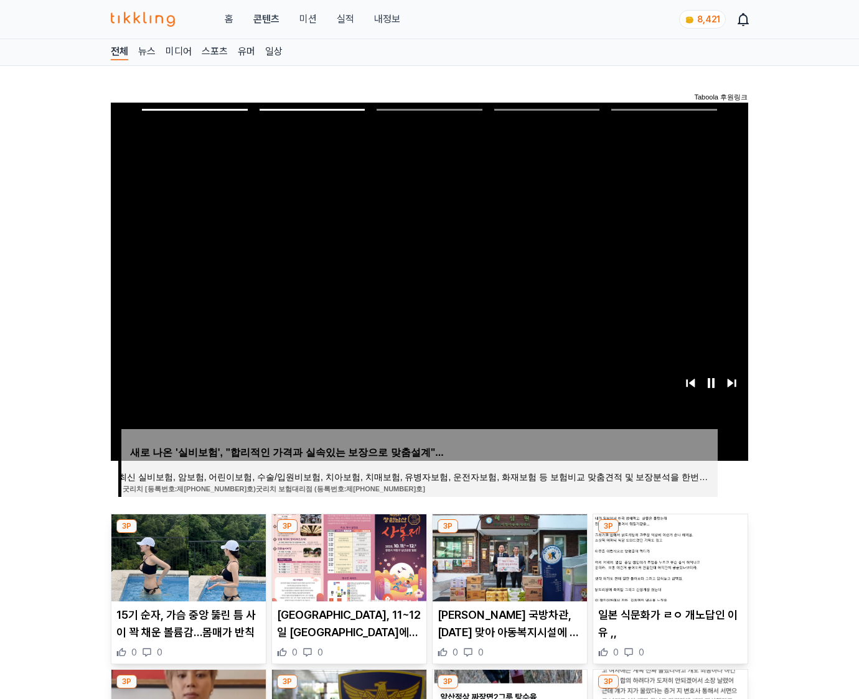
click at [668, 556] on img at bounding box center [670, 558] width 154 height 87
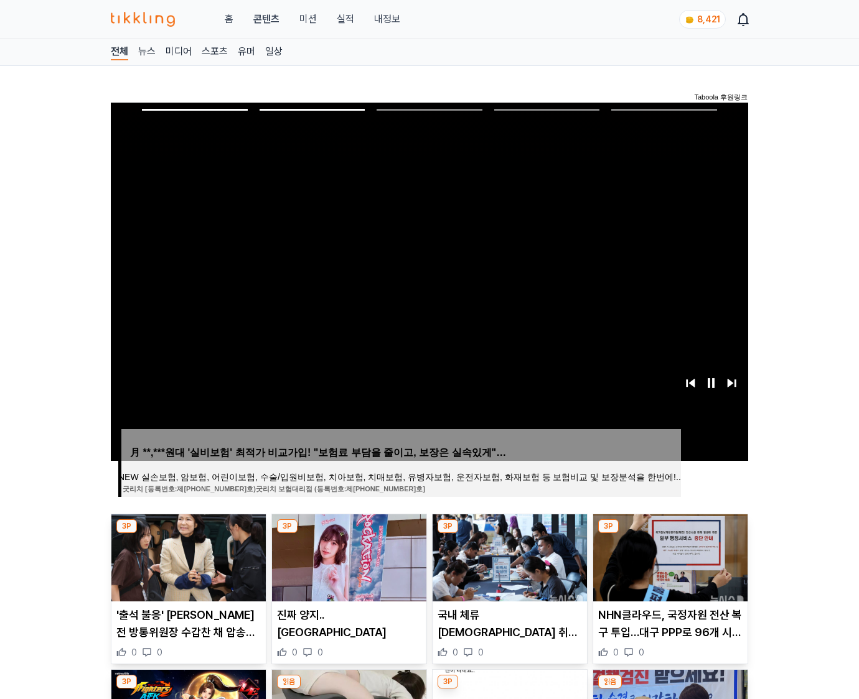
click at [668, 556] on img at bounding box center [670, 558] width 154 height 87
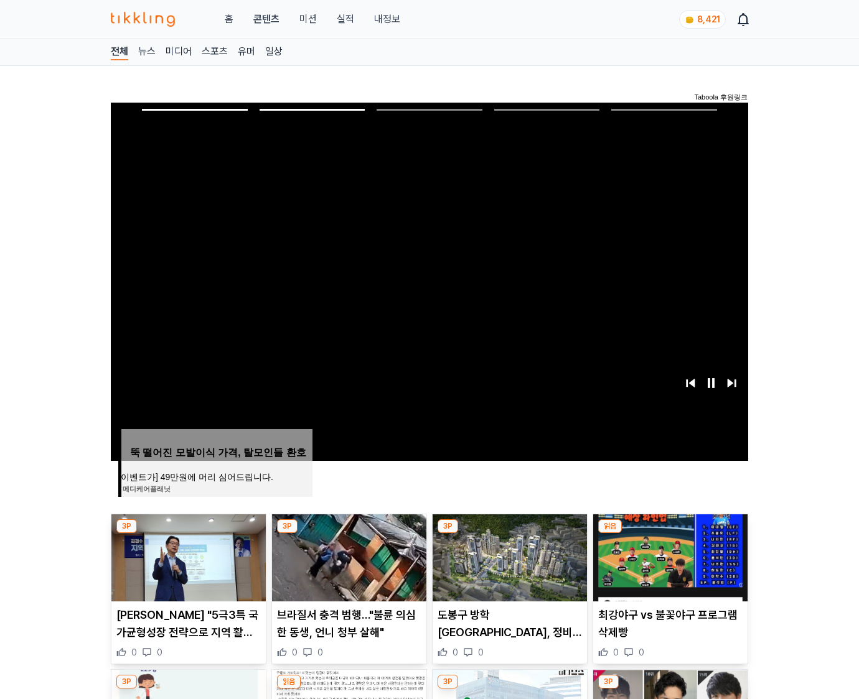
click at [668, 556] on img at bounding box center [670, 558] width 154 height 87
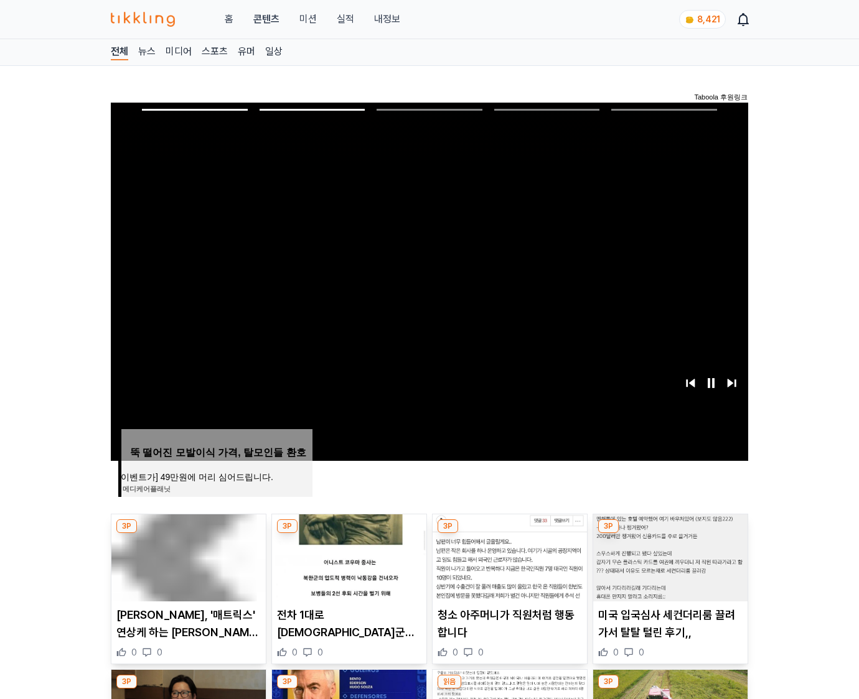
click at [668, 556] on img at bounding box center [670, 558] width 154 height 87
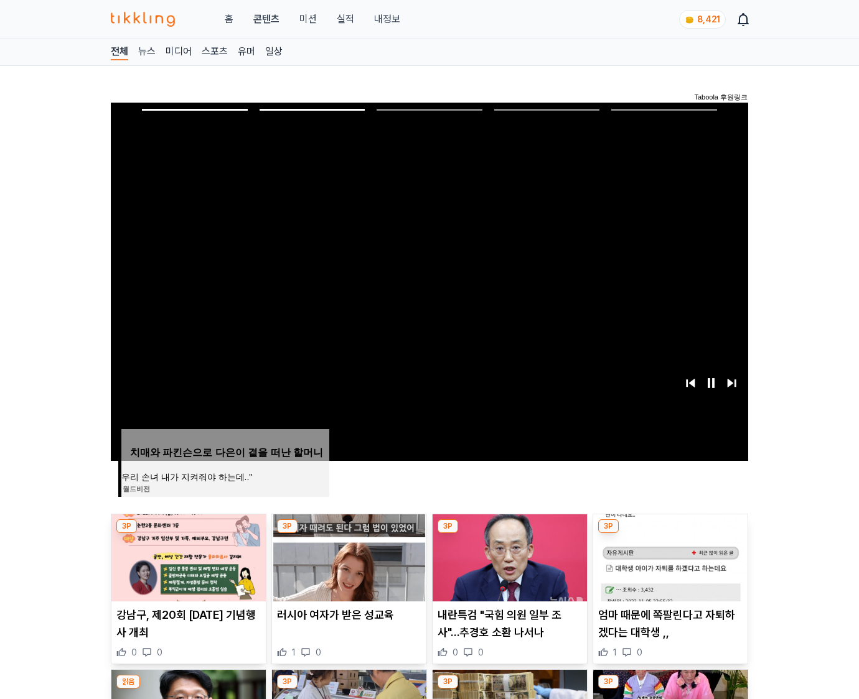
click at [668, 556] on img at bounding box center [670, 558] width 154 height 87
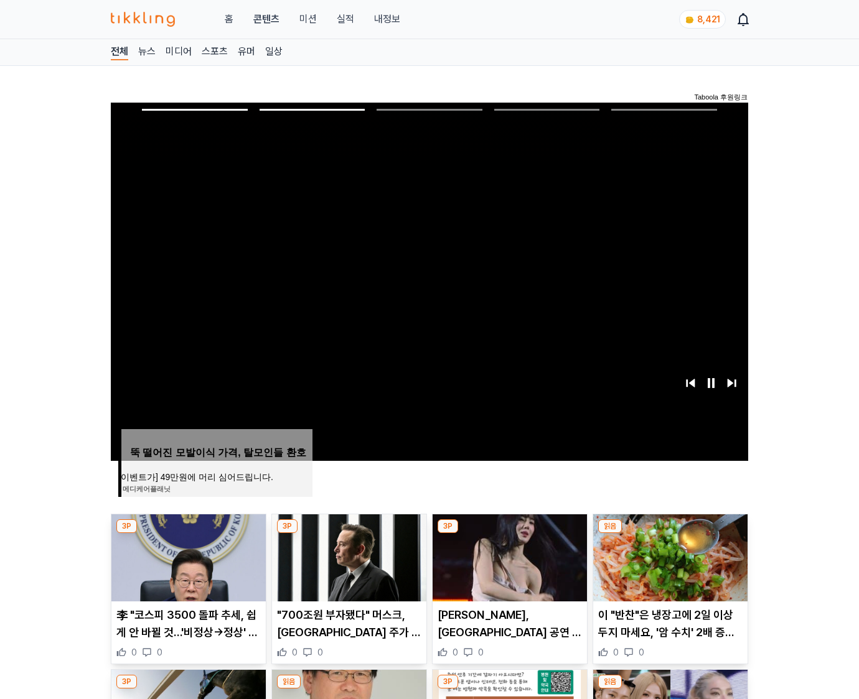
click at [668, 556] on img at bounding box center [670, 558] width 154 height 87
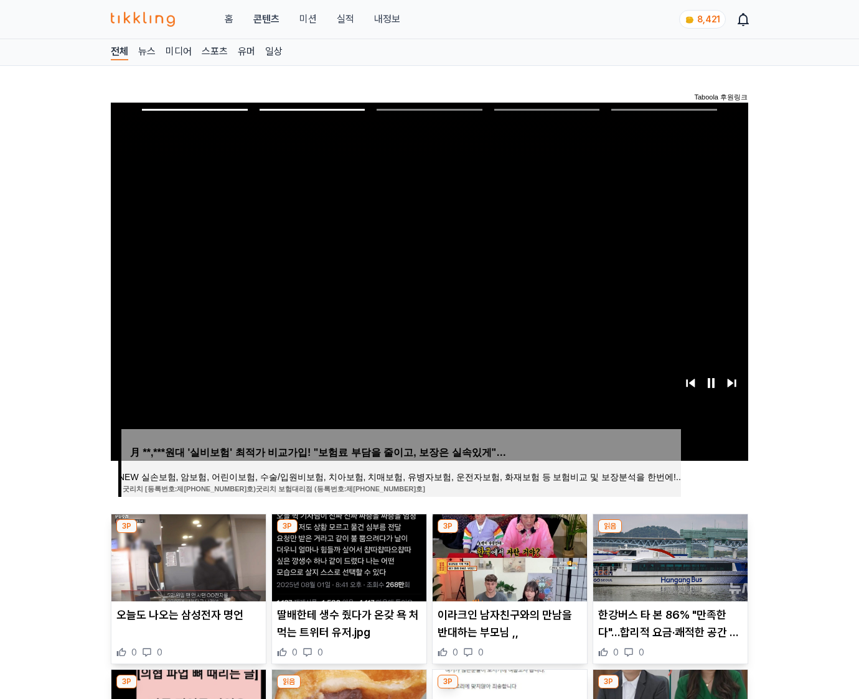
click at [668, 556] on img at bounding box center [670, 558] width 154 height 87
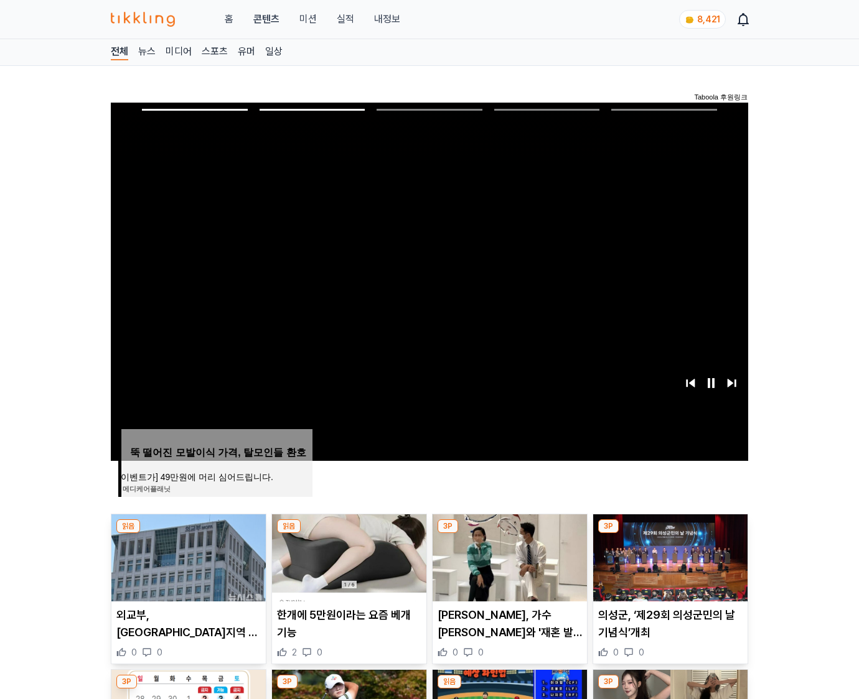
click at [668, 556] on img at bounding box center [670, 558] width 154 height 87
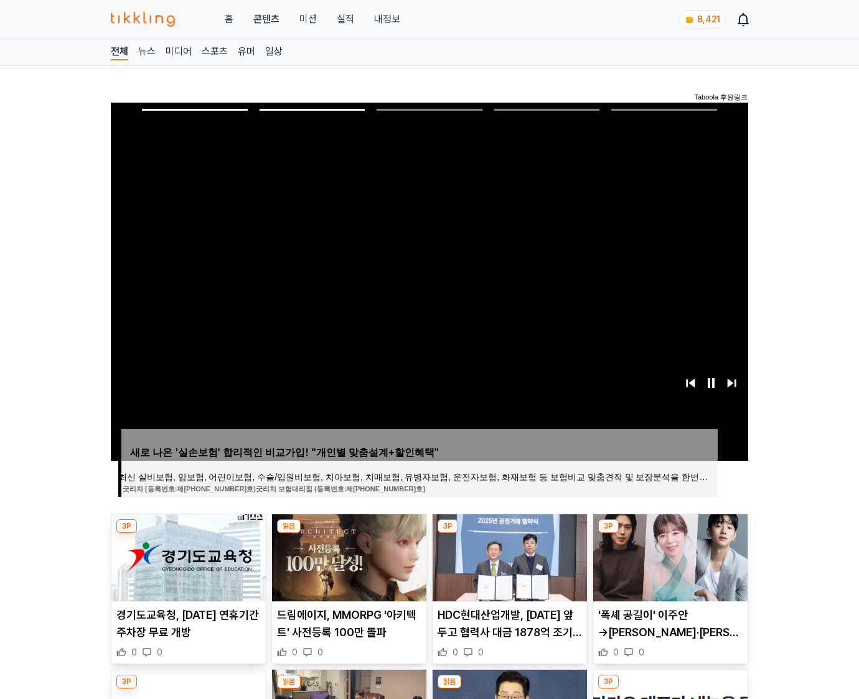
click at [668, 556] on img at bounding box center [670, 558] width 154 height 87
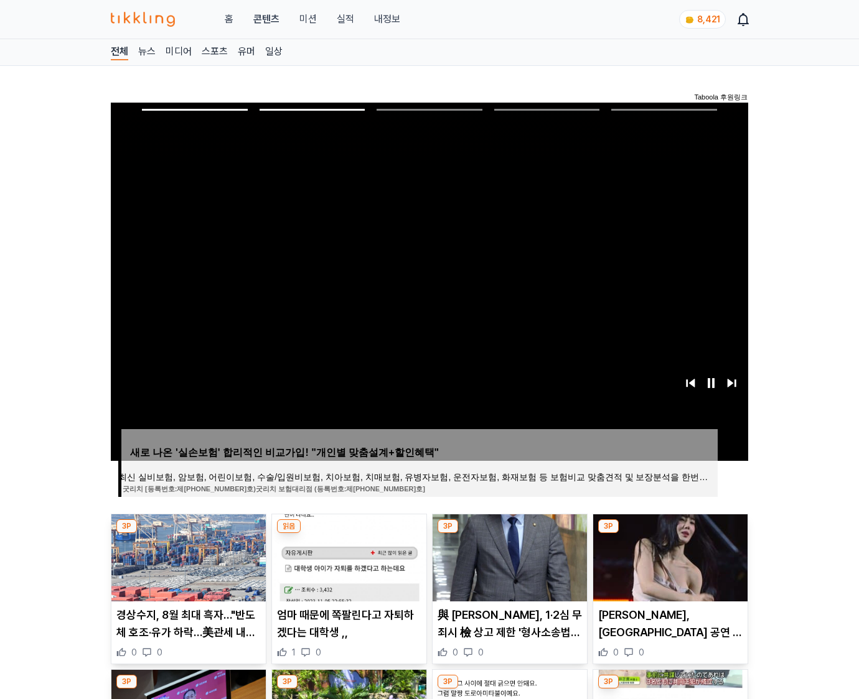
click at [668, 556] on img at bounding box center [670, 558] width 154 height 87
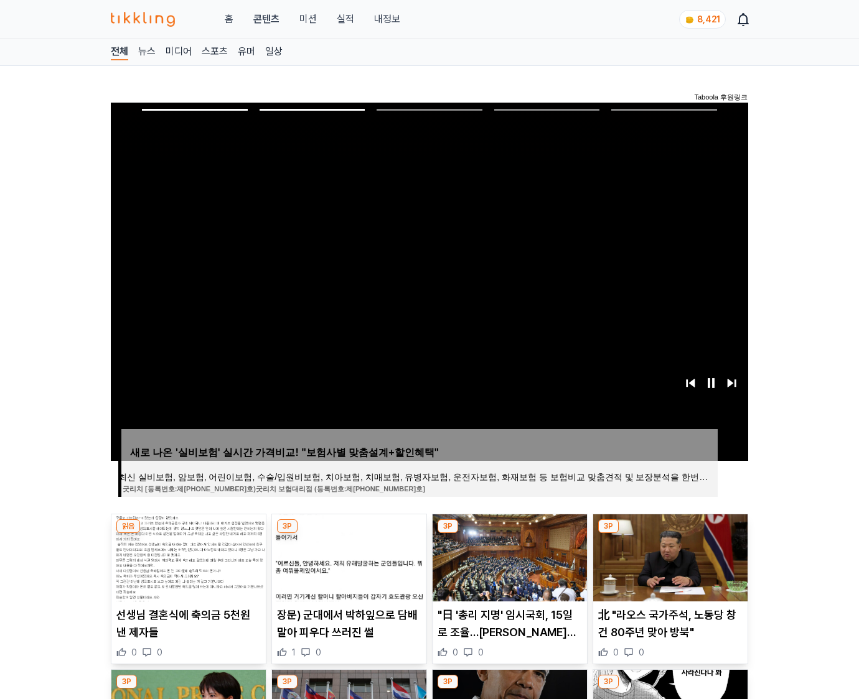
click at [668, 556] on img at bounding box center [670, 558] width 154 height 87
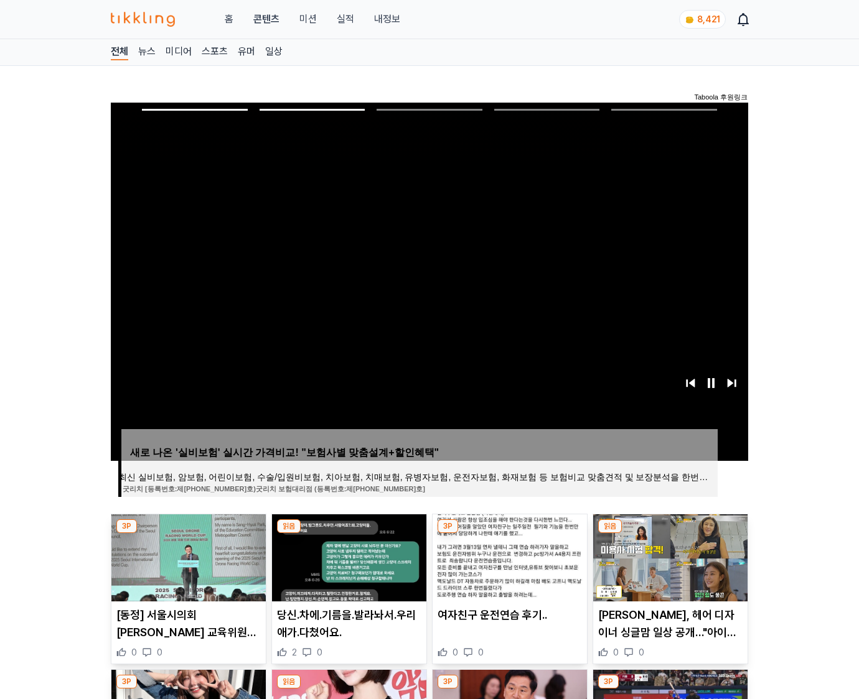
click at [668, 556] on img at bounding box center [670, 558] width 154 height 87
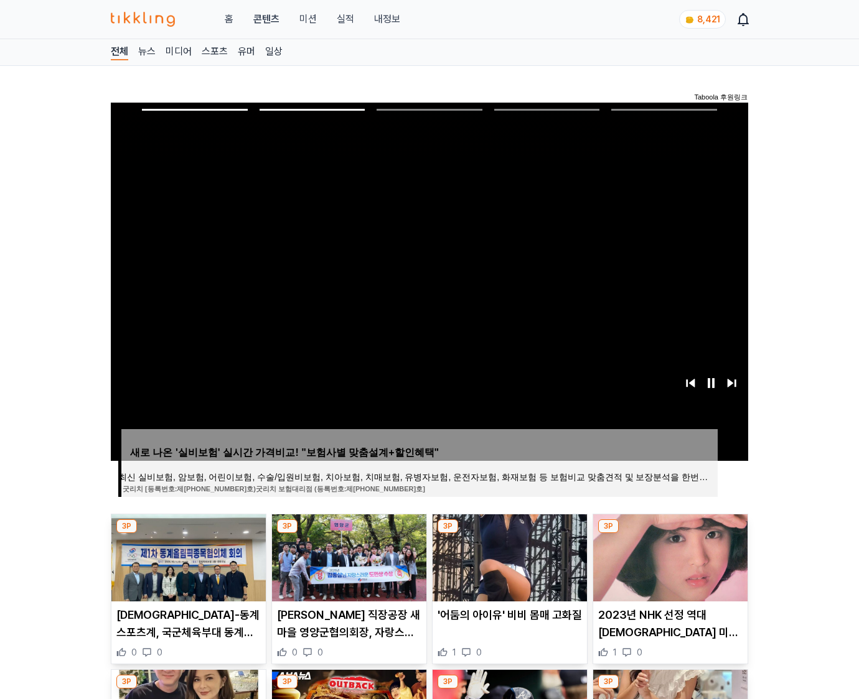
click at [668, 556] on img at bounding box center [670, 558] width 154 height 87
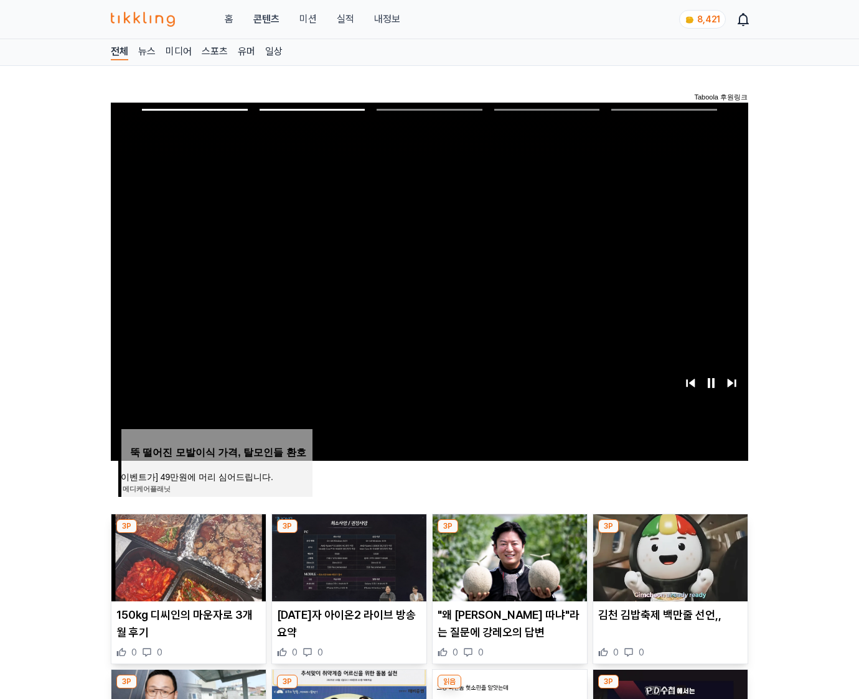
click at [668, 556] on img at bounding box center [670, 558] width 154 height 87
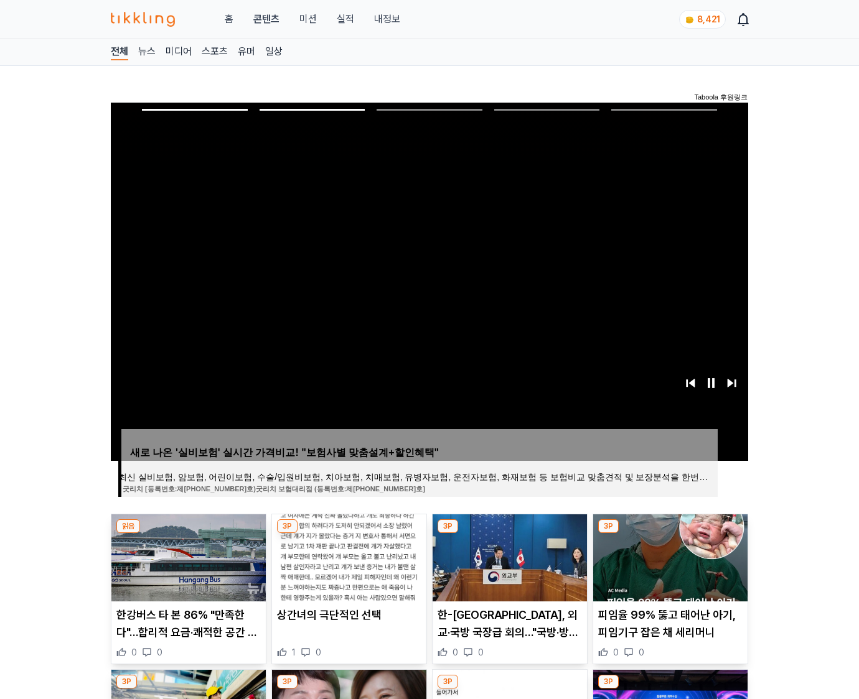
click at [668, 556] on img at bounding box center [670, 558] width 154 height 87
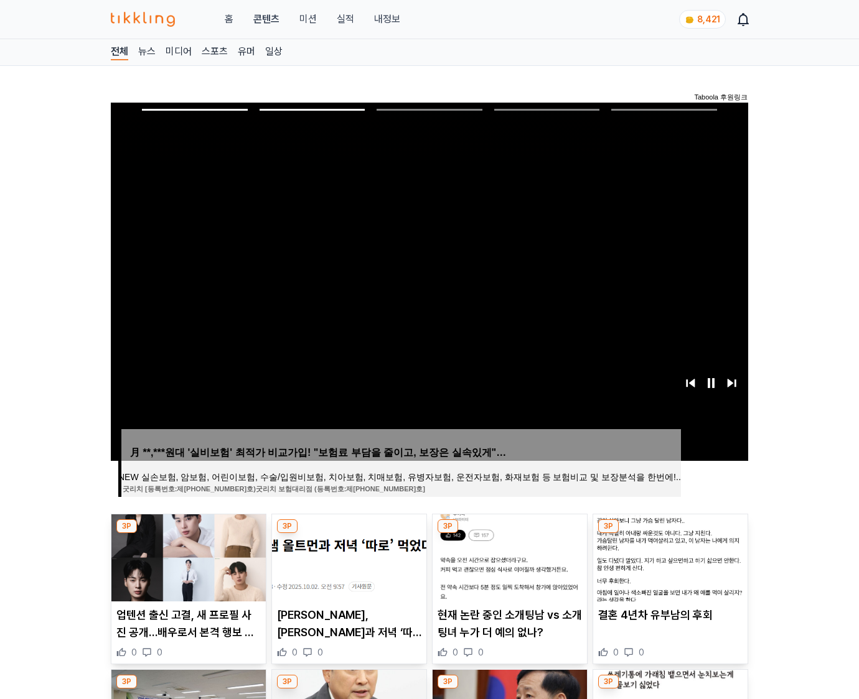
click at [668, 556] on img at bounding box center [670, 558] width 154 height 87
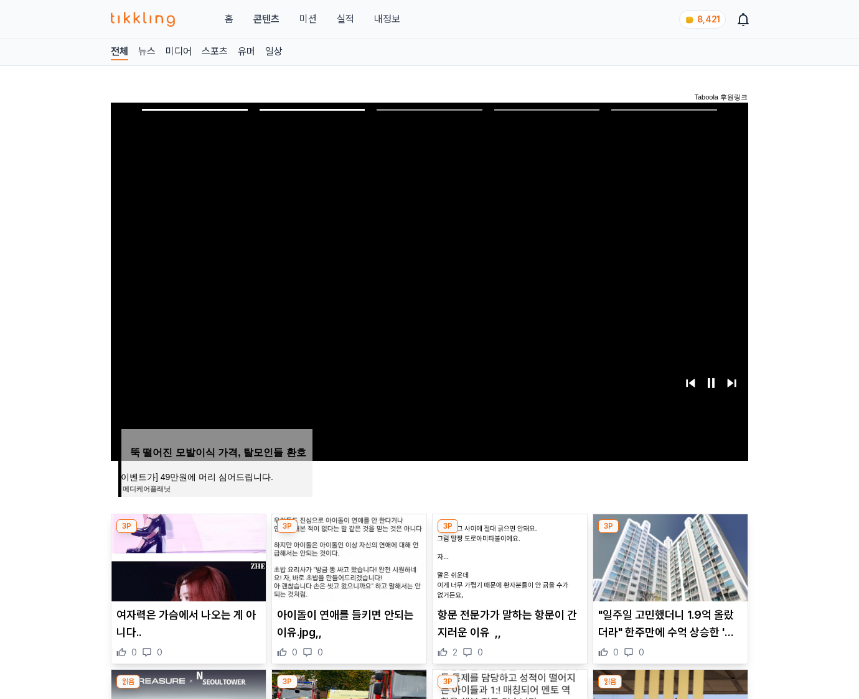
click at [668, 556] on img at bounding box center [670, 558] width 154 height 87
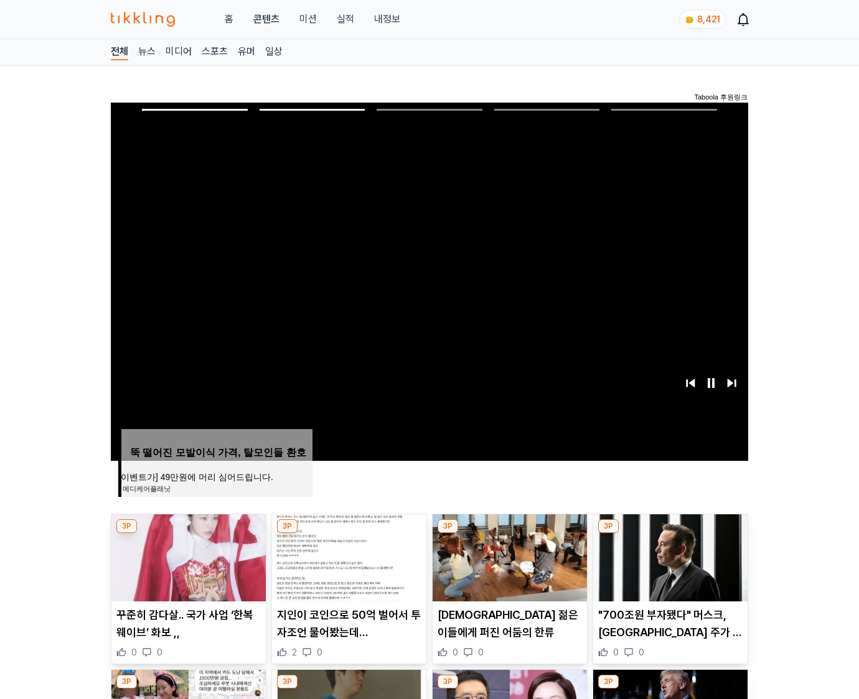
click at [668, 556] on img at bounding box center [670, 558] width 154 height 87
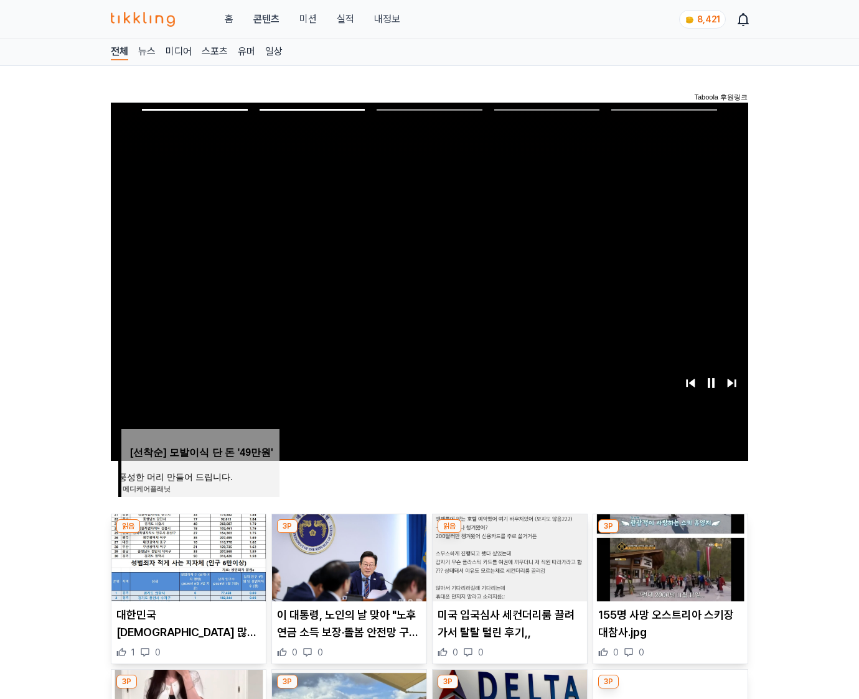
click at [668, 556] on img at bounding box center [670, 558] width 154 height 87
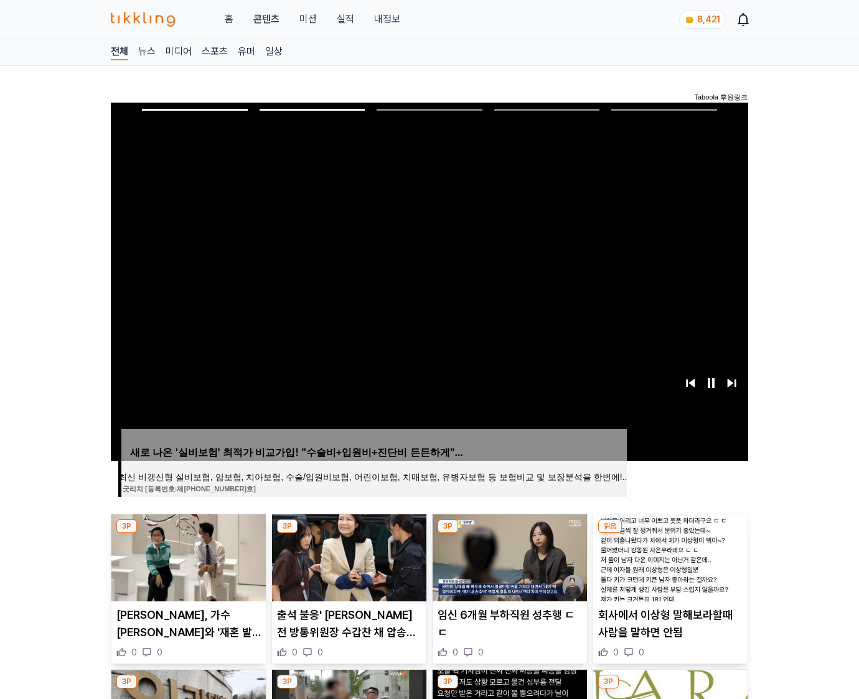
click at [668, 556] on img at bounding box center [670, 558] width 154 height 87
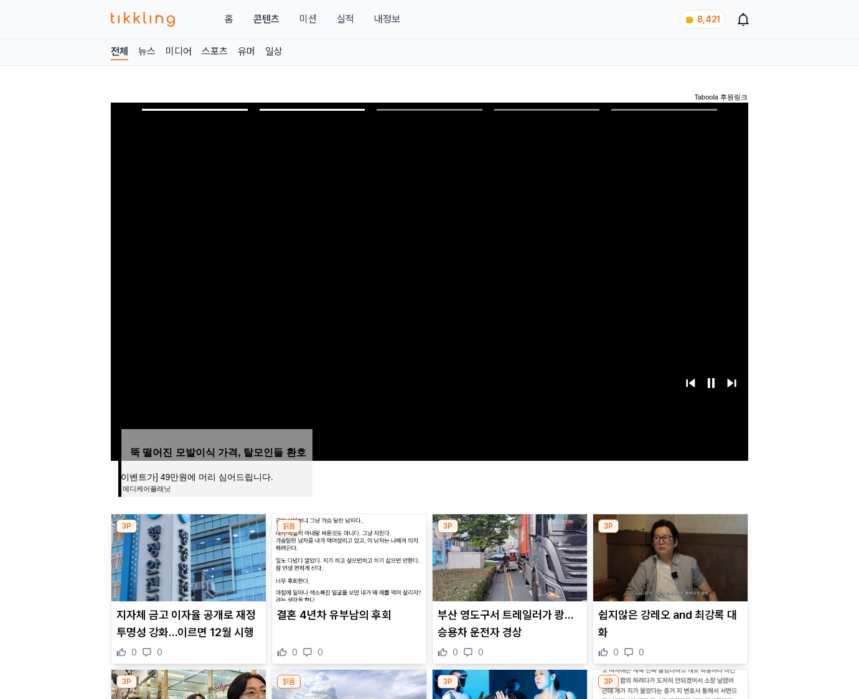
click at [668, 556] on img at bounding box center [670, 558] width 154 height 87
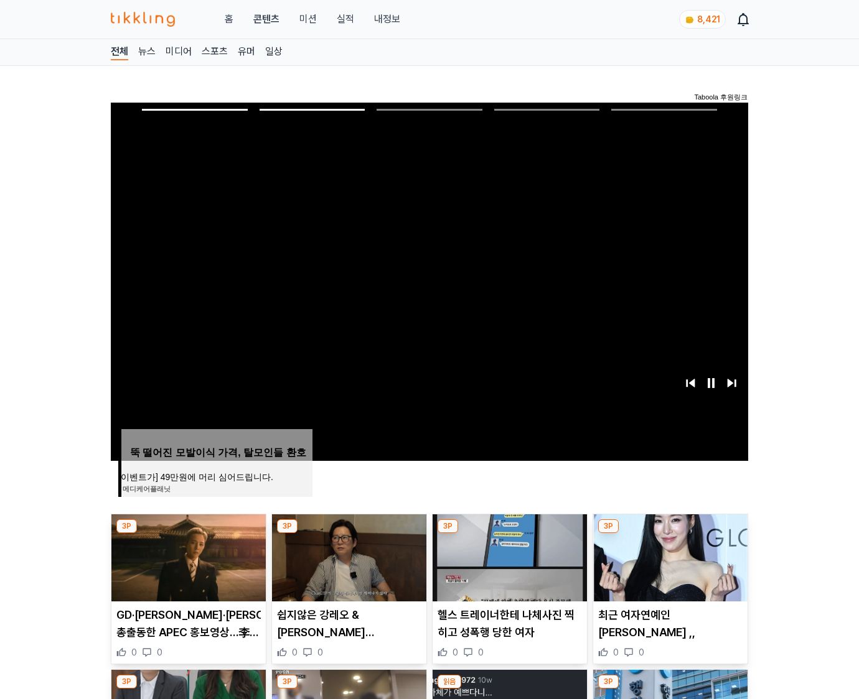
click at [668, 556] on img at bounding box center [670, 558] width 154 height 87
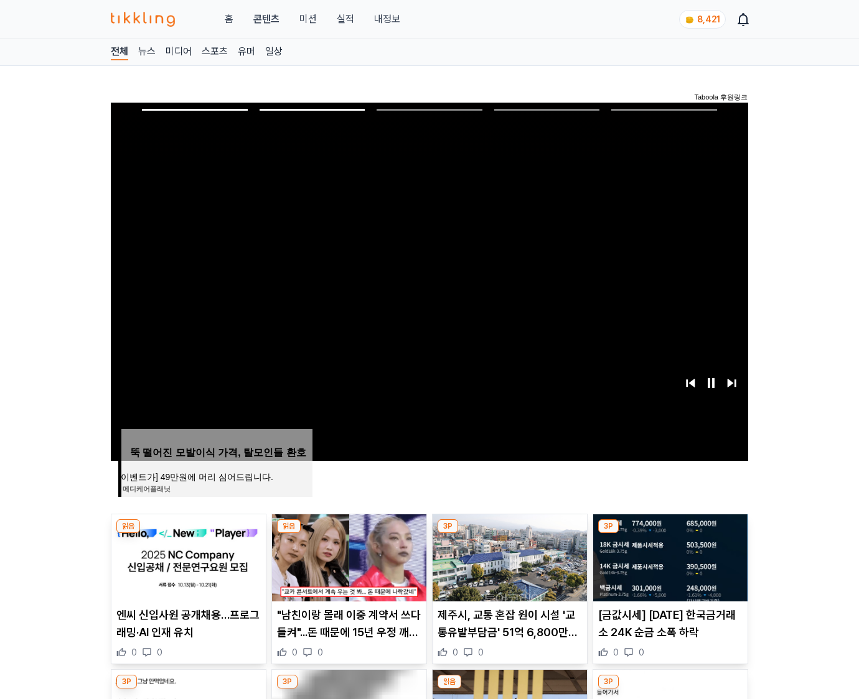
click at [668, 556] on img at bounding box center [670, 558] width 154 height 87
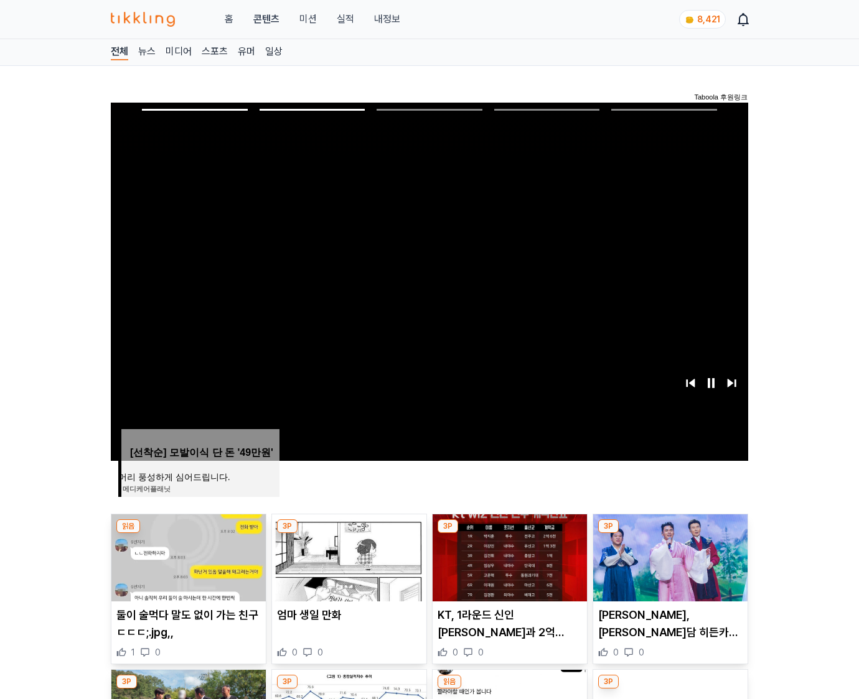
click at [668, 556] on img at bounding box center [670, 558] width 154 height 87
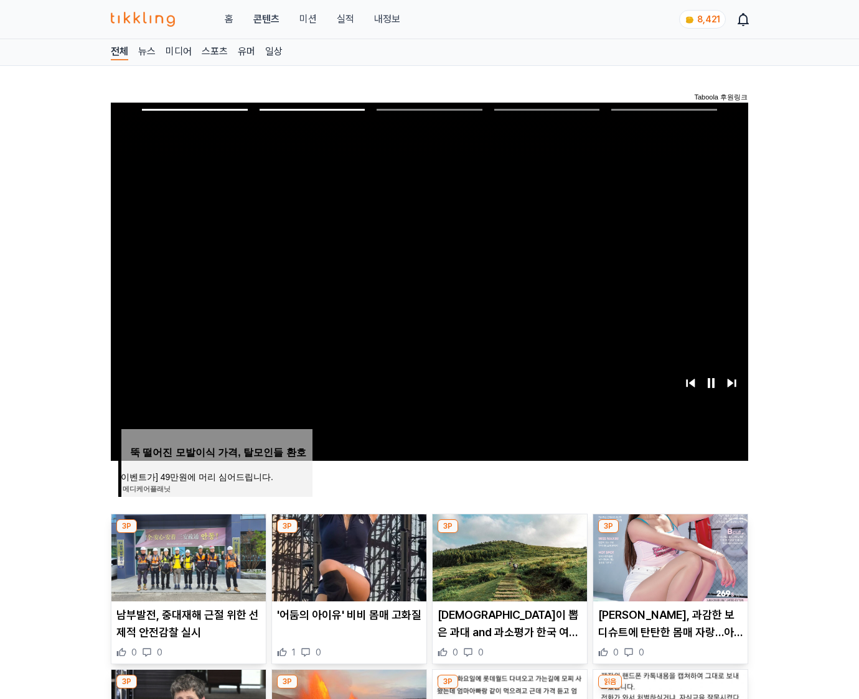
click at [668, 556] on img at bounding box center [670, 558] width 154 height 87
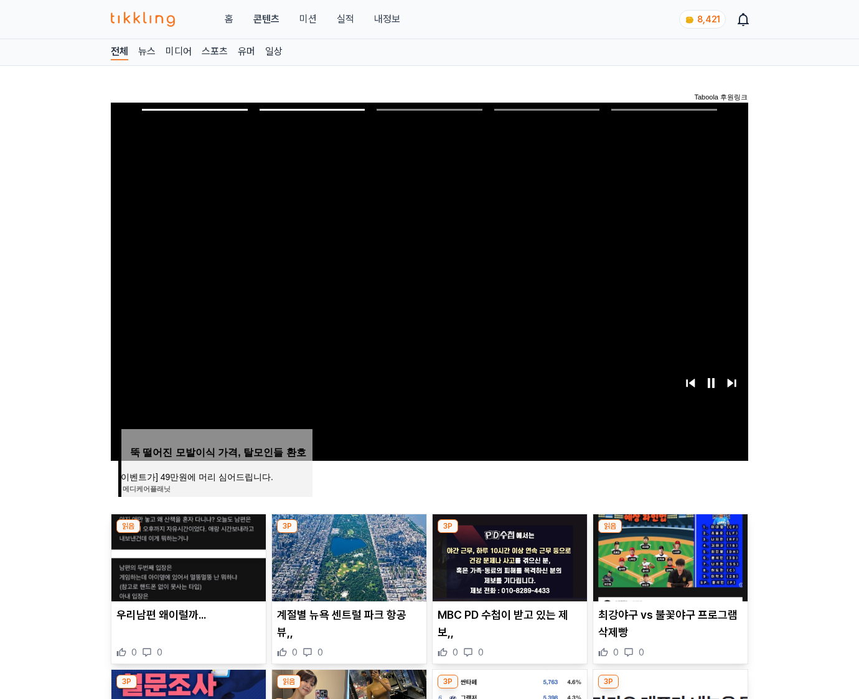
click at [668, 556] on img at bounding box center [670, 558] width 154 height 87
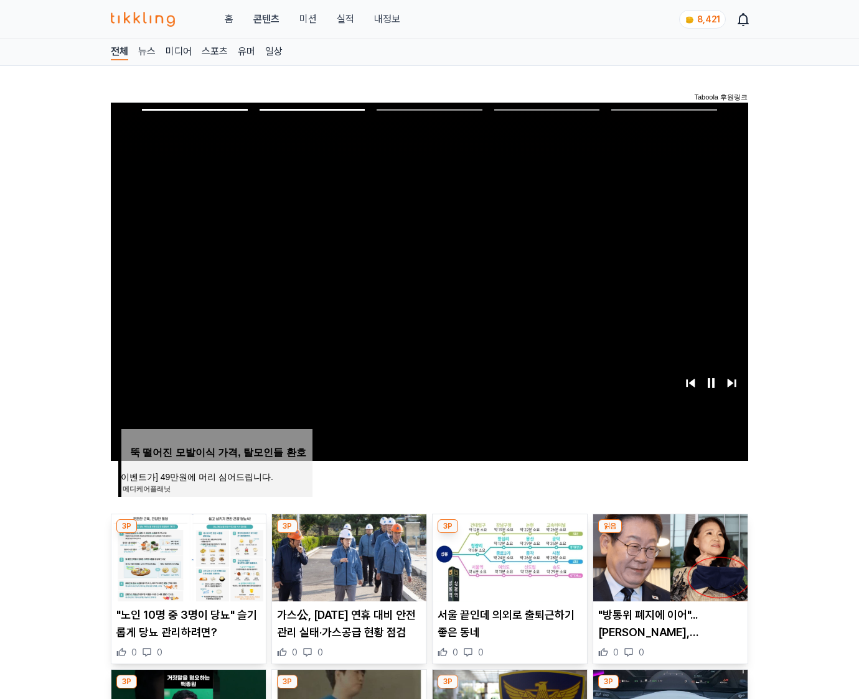
click at [668, 556] on img at bounding box center [670, 558] width 154 height 87
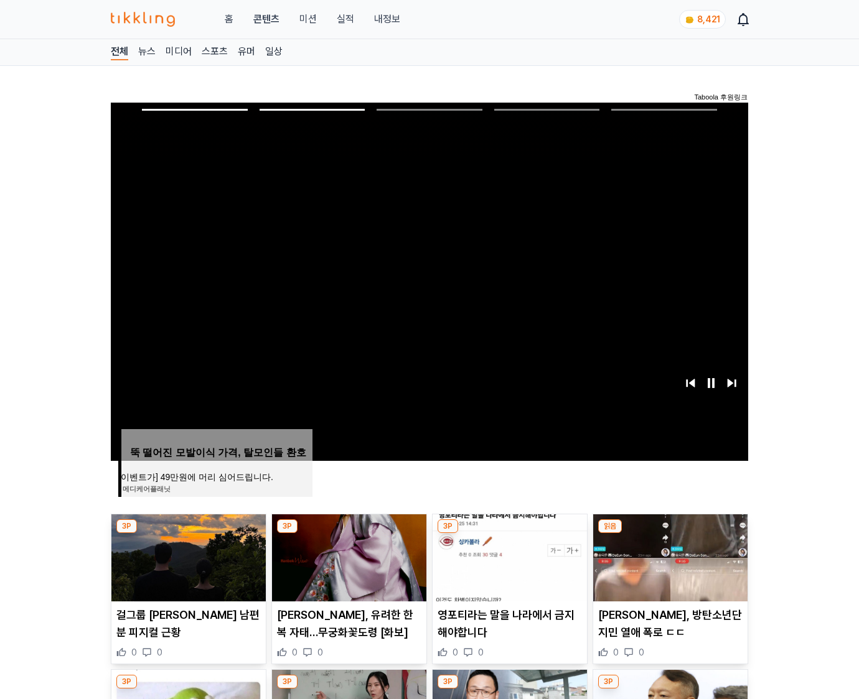
click at [668, 556] on img at bounding box center [670, 558] width 154 height 87
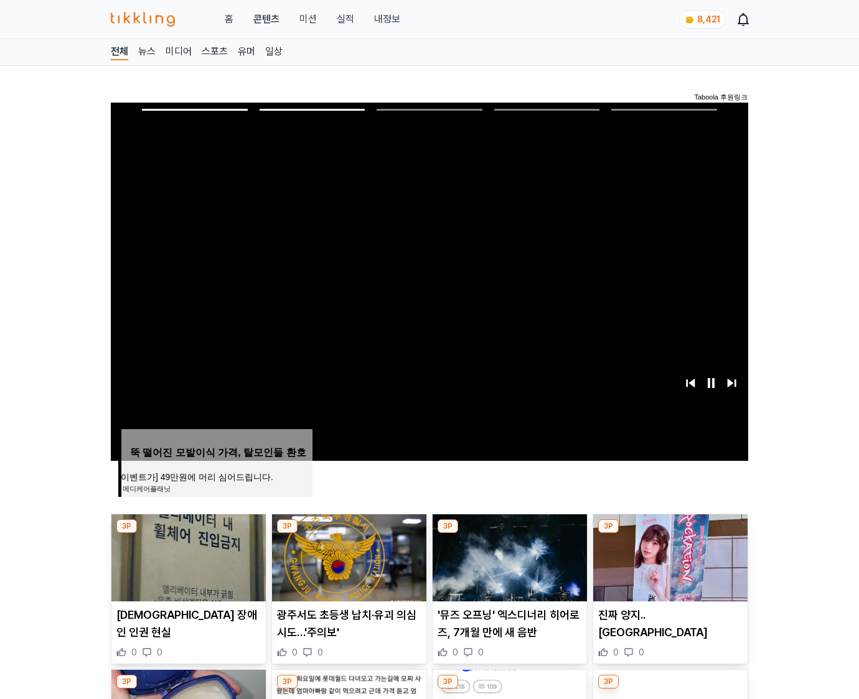
click at [668, 556] on img at bounding box center [670, 558] width 154 height 87
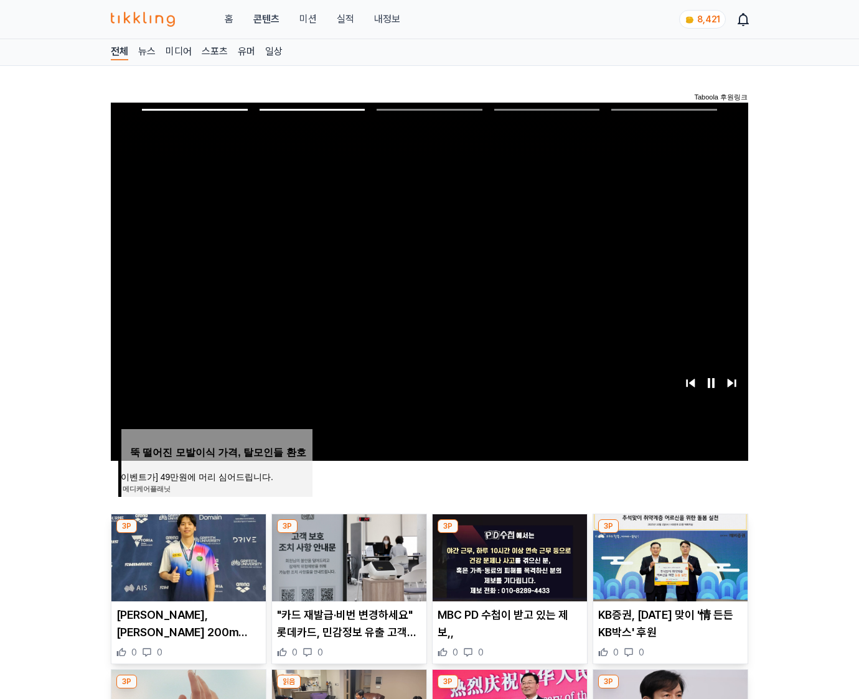
click at [668, 556] on img at bounding box center [670, 558] width 154 height 87
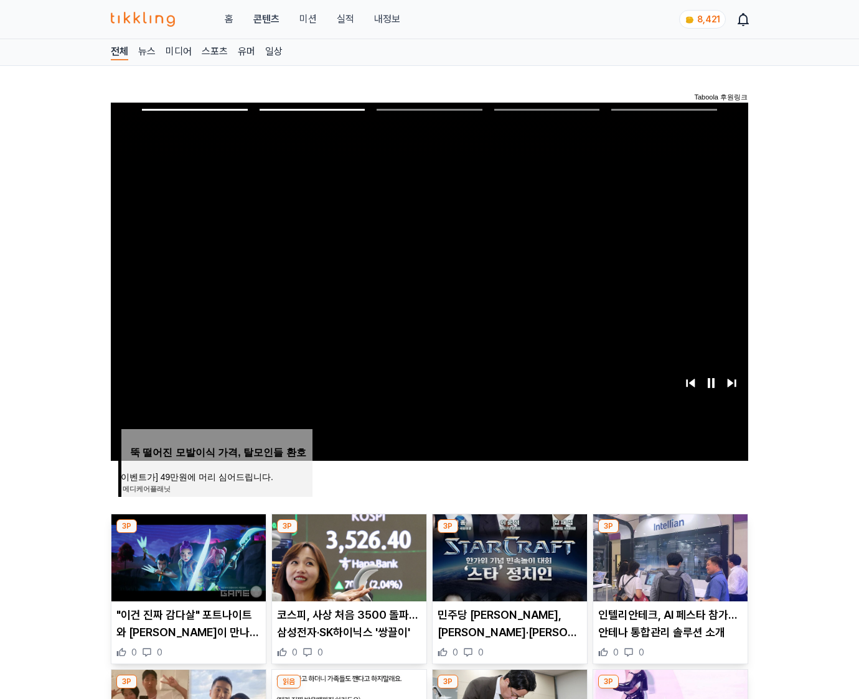
click at [668, 556] on img at bounding box center [670, 558] width 154 height 87
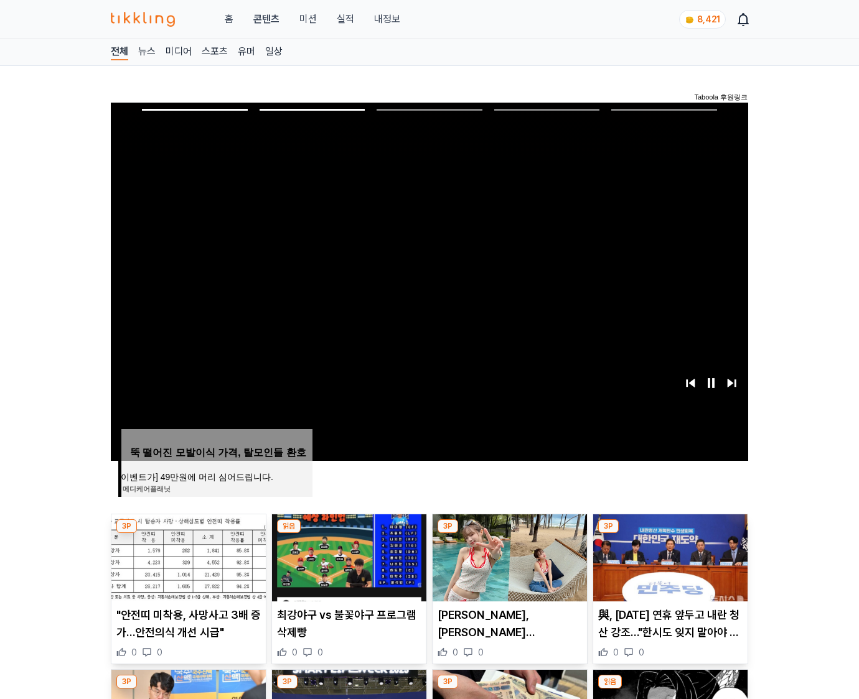
click at [668, 556] on img at bounding box center [670, 558] width 154 height 87
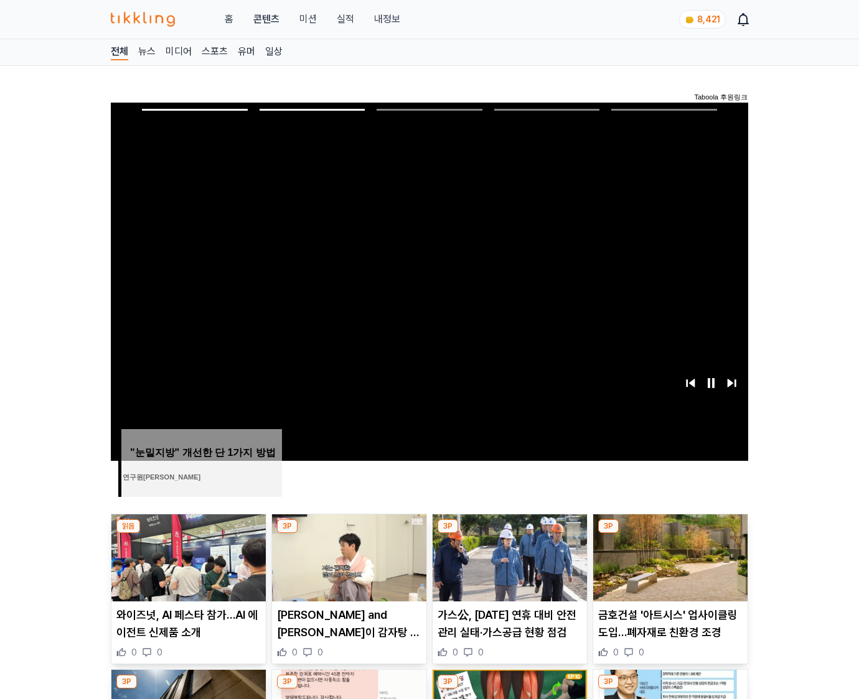
click at [668, 556] on img at bounding box center [670, 558] width 154 height 87
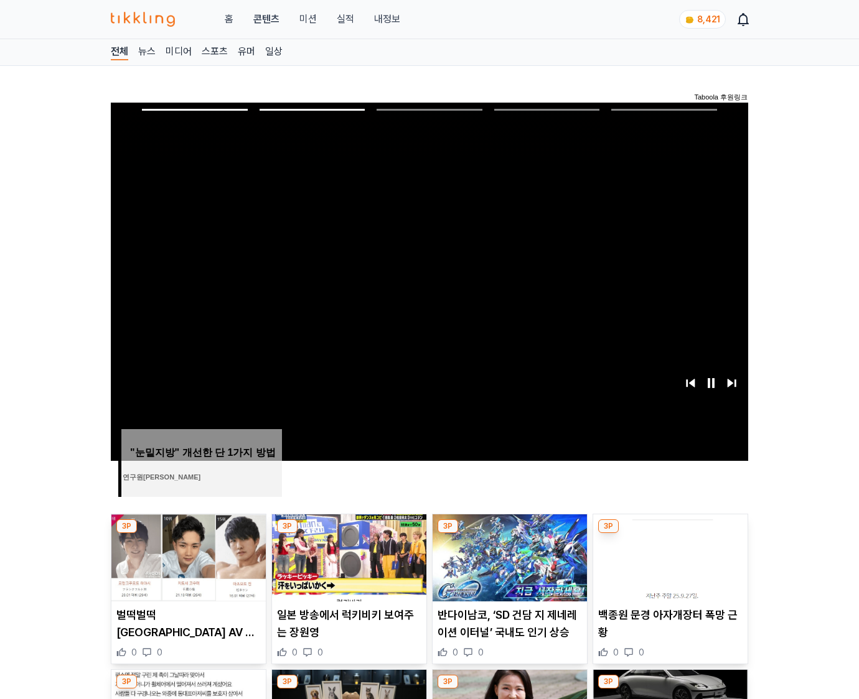
click at [668, 556] on img at bounding box center [670, 558] width 154 height 87
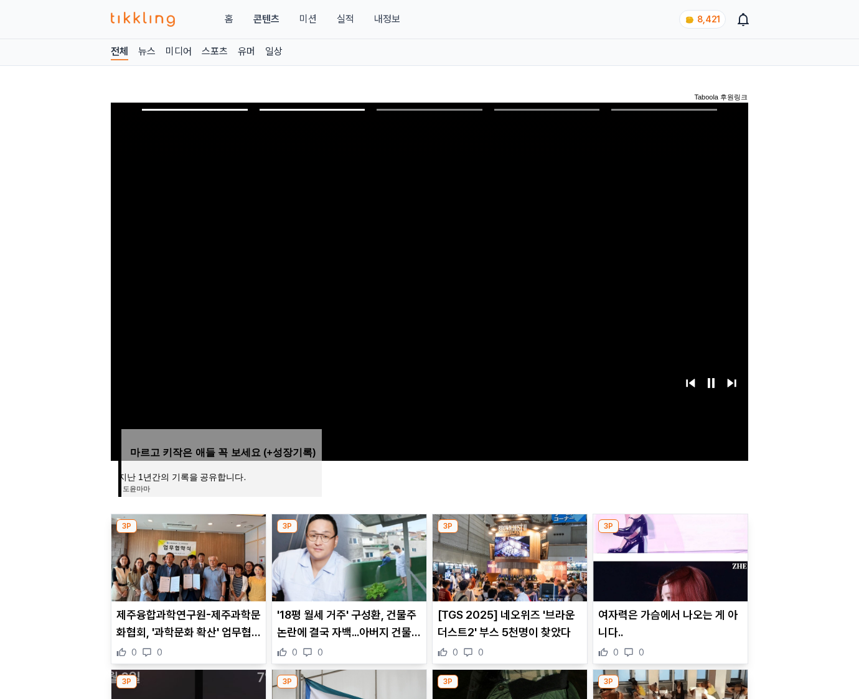
click at [668, 556] on img at bounding box center [670, 558] width 154 height 87
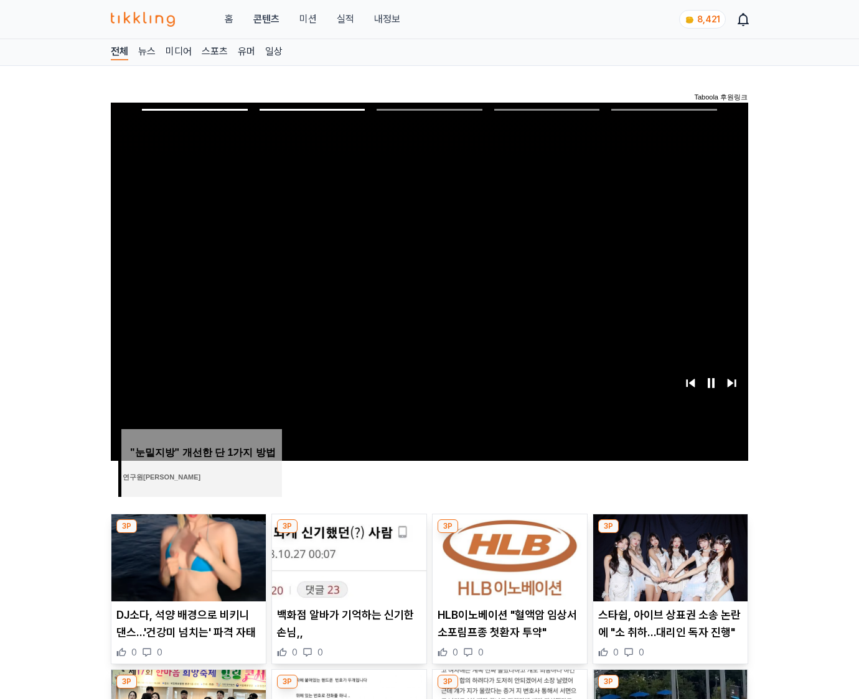
click at [668, 556] on img at bounding box center [670, 558] width 154 height 87
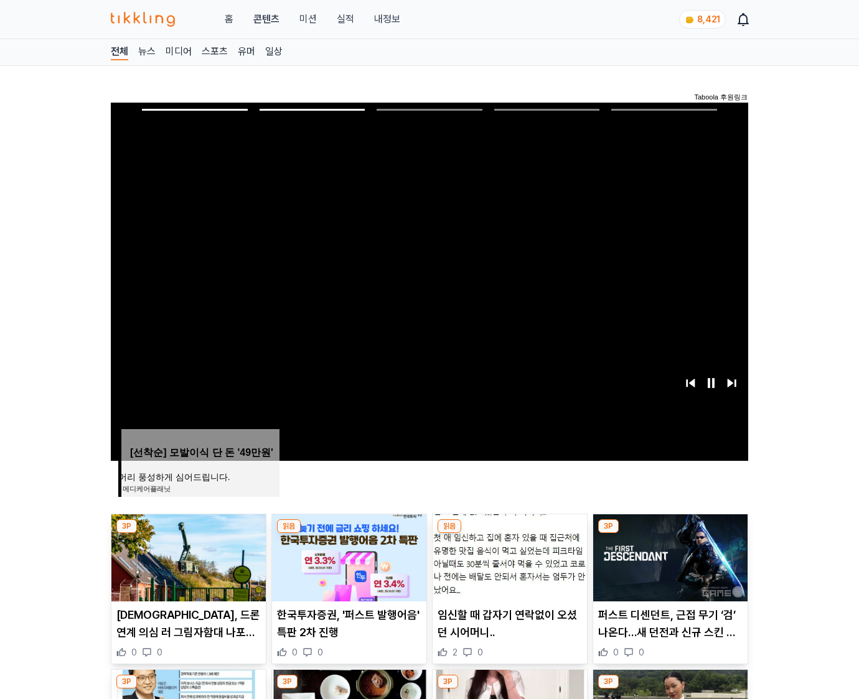
click at [668, 556] on img at bounding box center [670, 558] width 154 height 87
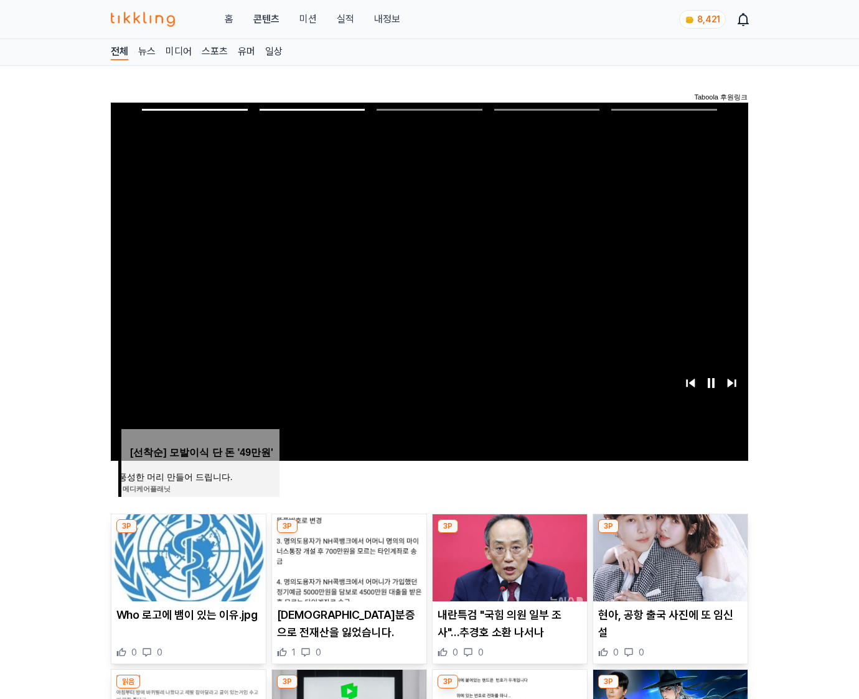
click at [668, 556] on img at bounding box center [670, 558] width 154 height 87
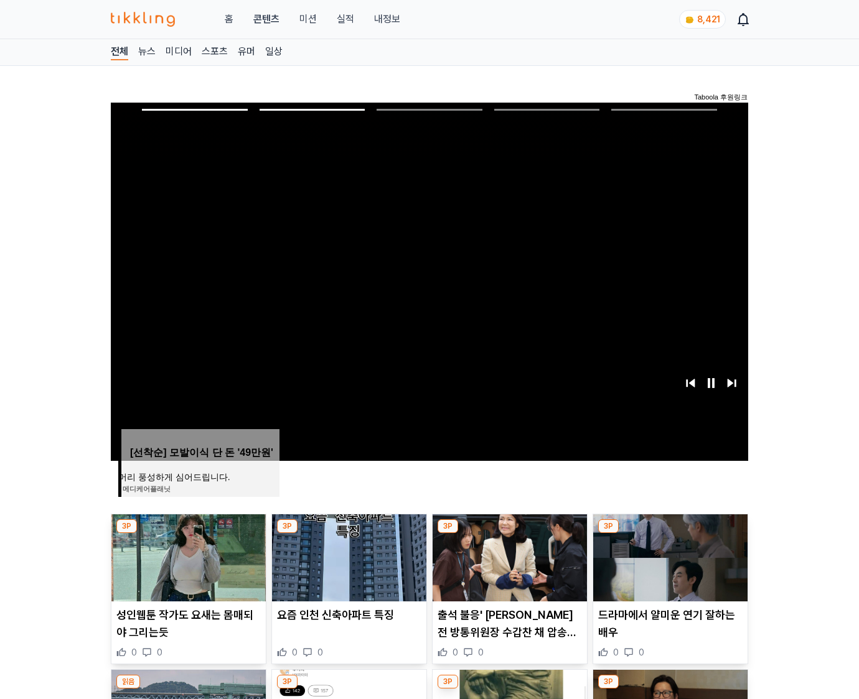
click at [668, 556] on img at bounding box center [670, 558] width 154 height 87
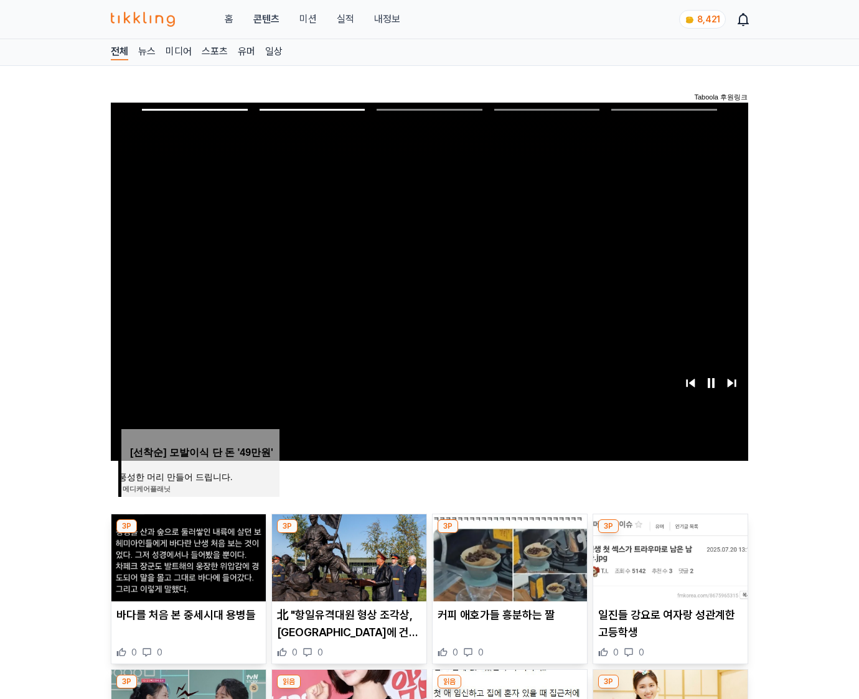
click at [668, 556] on img at bounding box center [670, 558] width 154 height 87
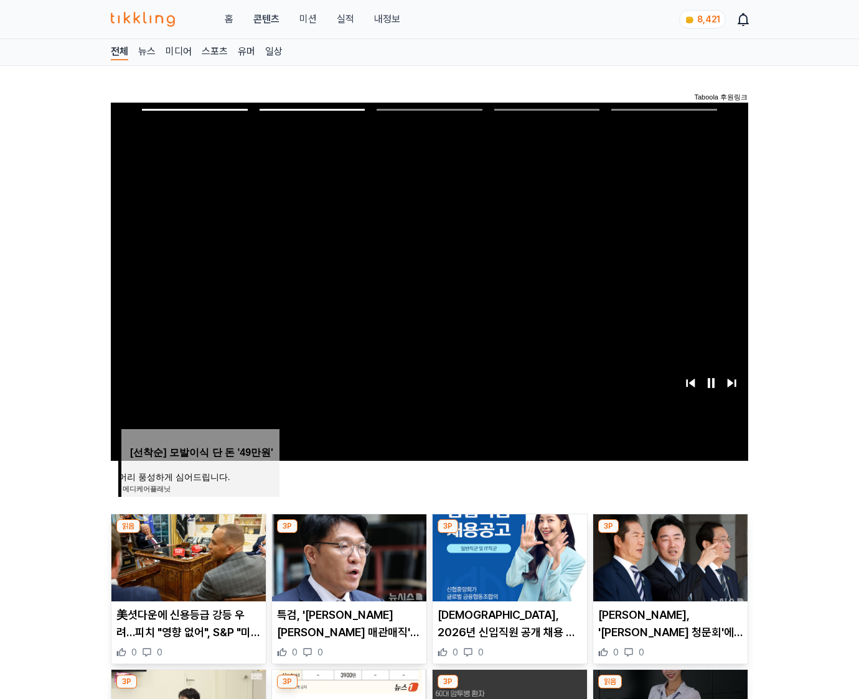
click at [668, 556] on img at bounding box center [670, 558] width 154 height 87
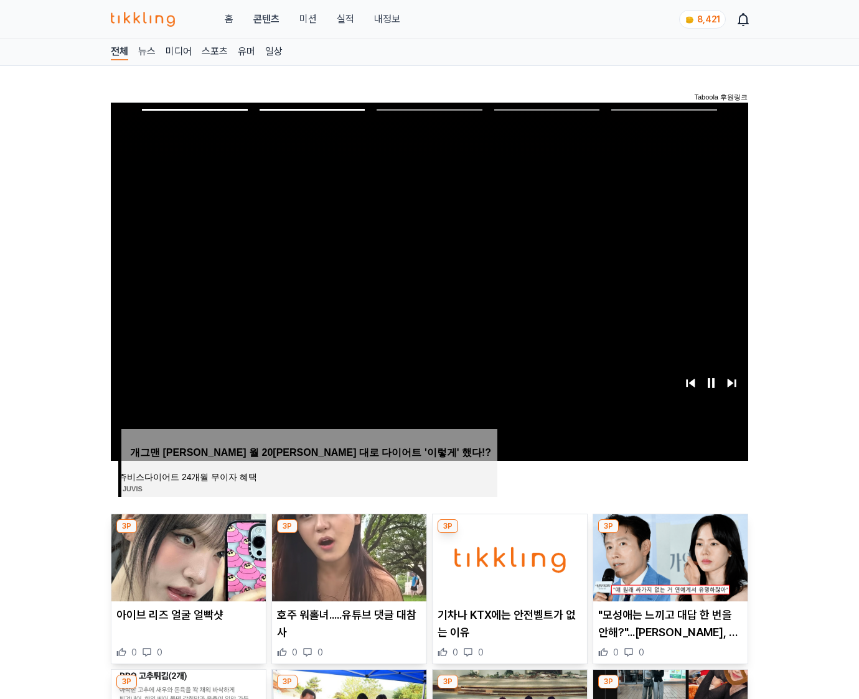
click at [668, 556] on img at bounding box center [670, 558] width 154 height 87
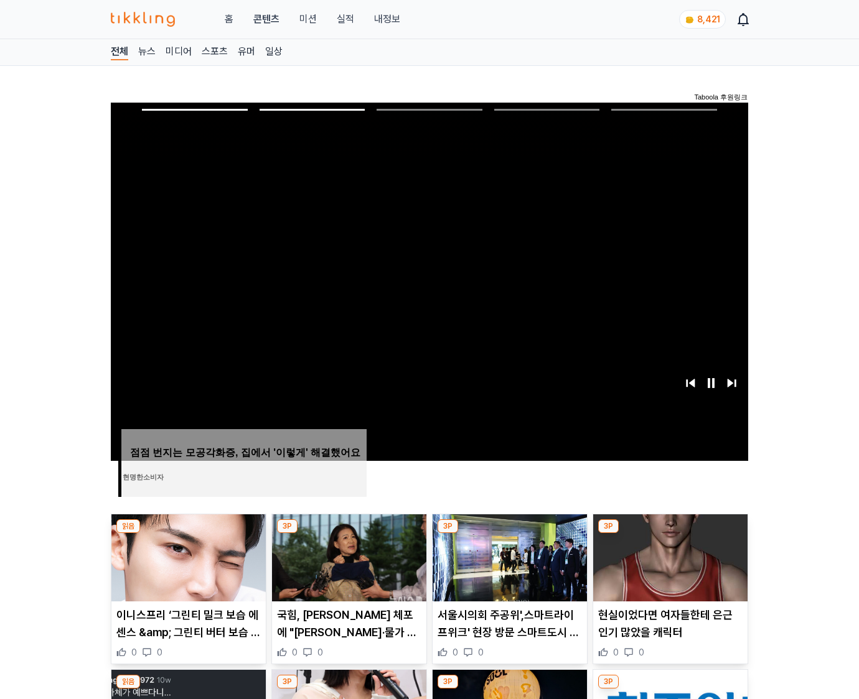
click at [668, 556] on img at bounding box center [670, 558] width 154 height 87
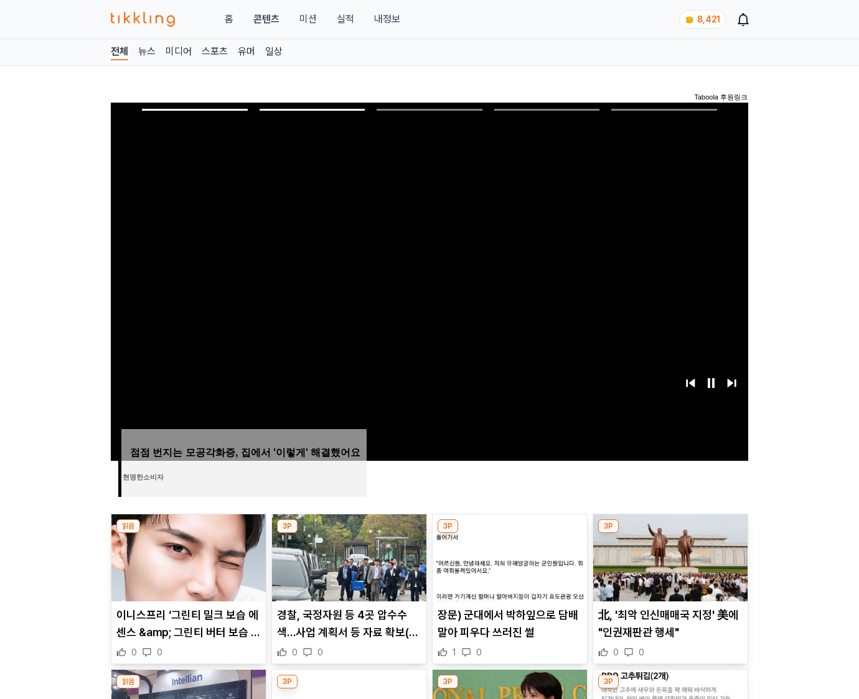
click at [668, 556] on img at bounding box center [670, 558] width 154 height 87
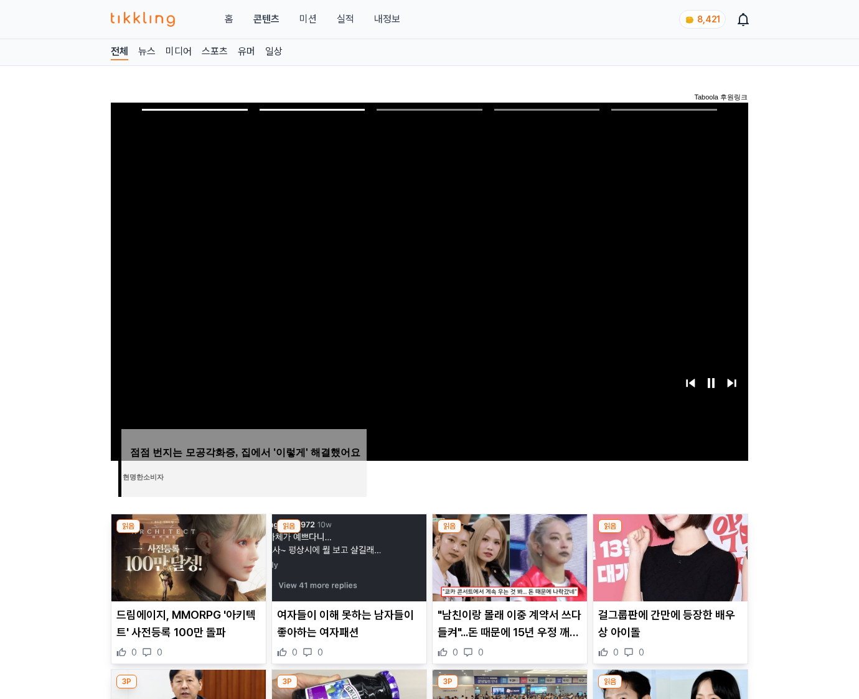
click at [668, 556] on img at bounding box center [670, 558] width 154 height 87
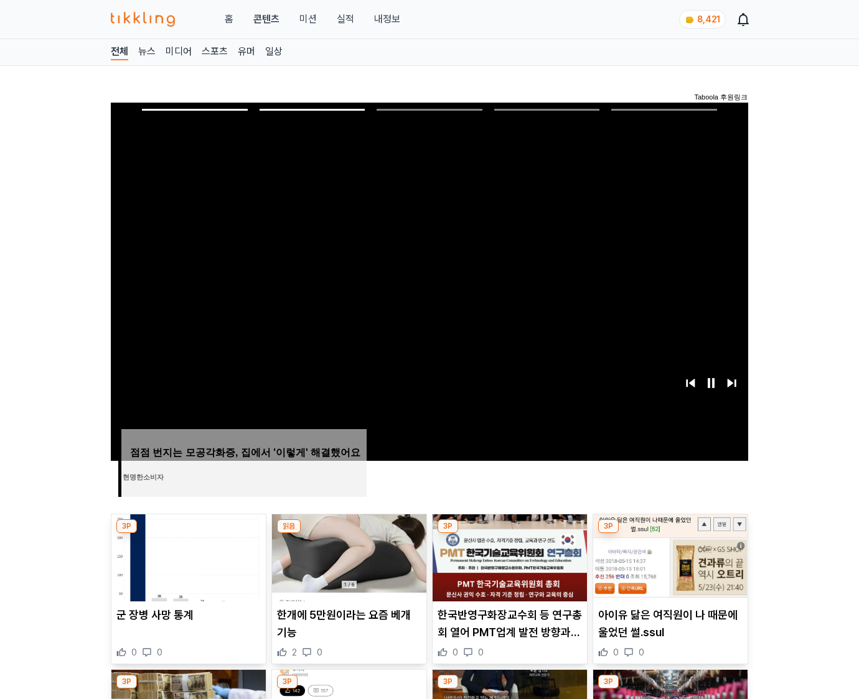
click at [668, 556] on img at bounding box center [670, 558] width 154 height 87
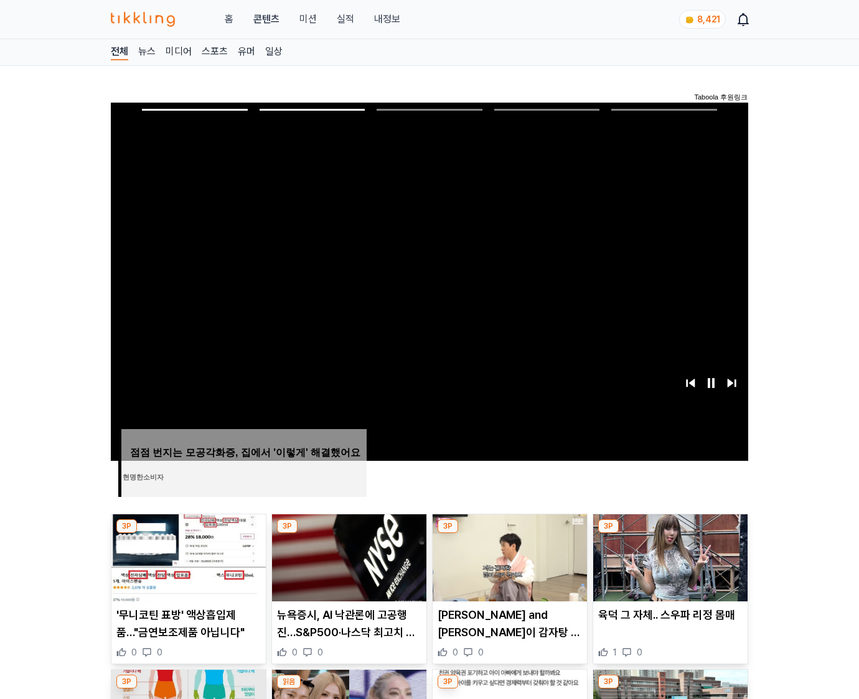
click at [668, 556] on img at bounding box center [670, 558] width 154 height 87
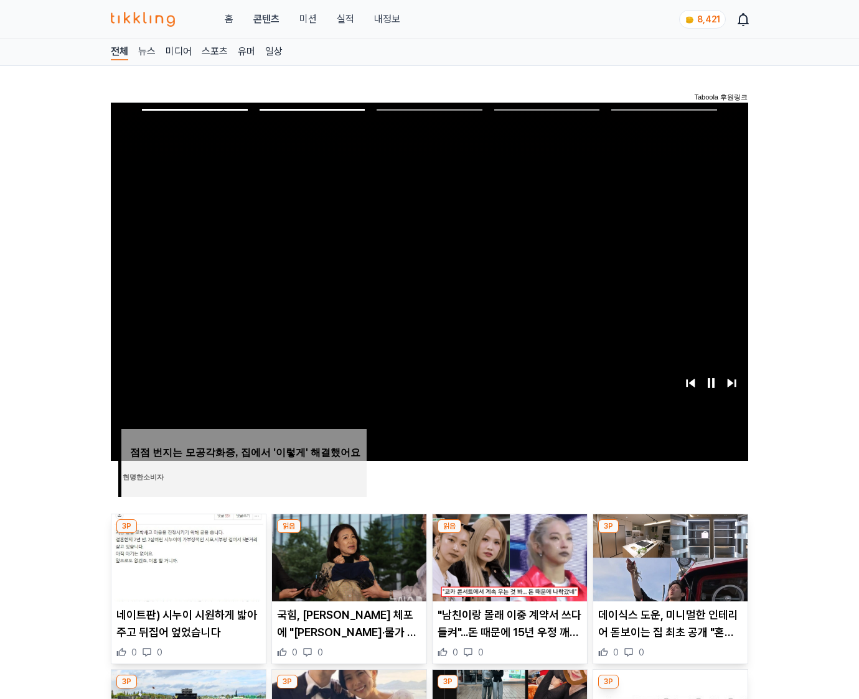
click at [668, 556] on img at bounding box center [670, 558] width 154 height 87
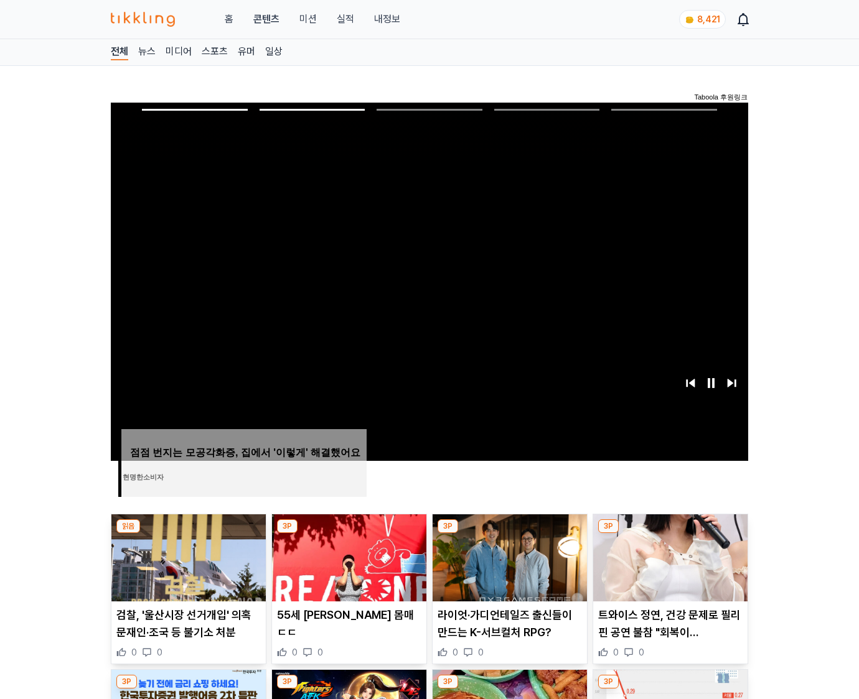
click at [668, 556] on img at bounding box center [670, 558] width 154 height 87
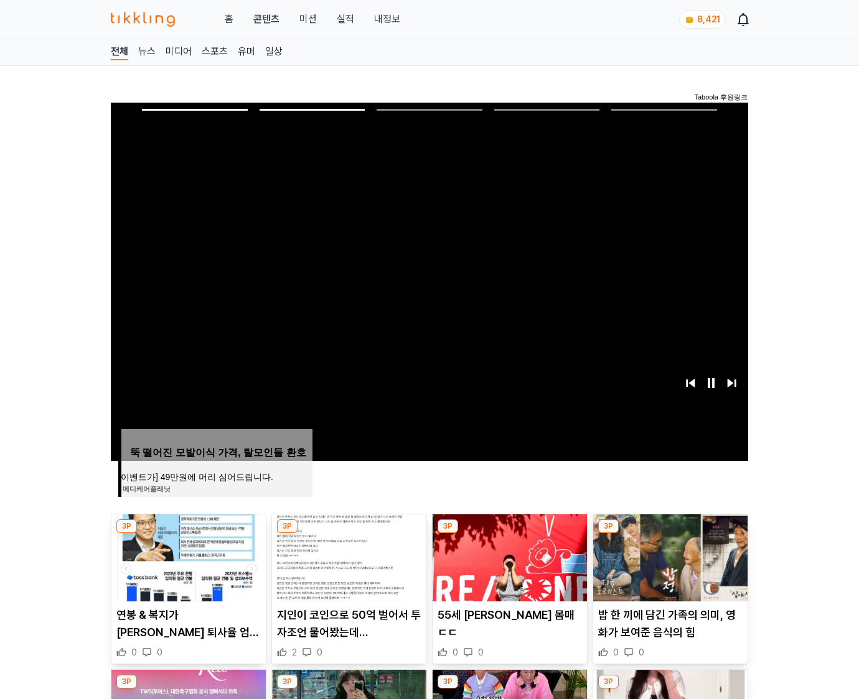
click at [668, 556] on img at bounding box center [670, 558] width 154 height 87
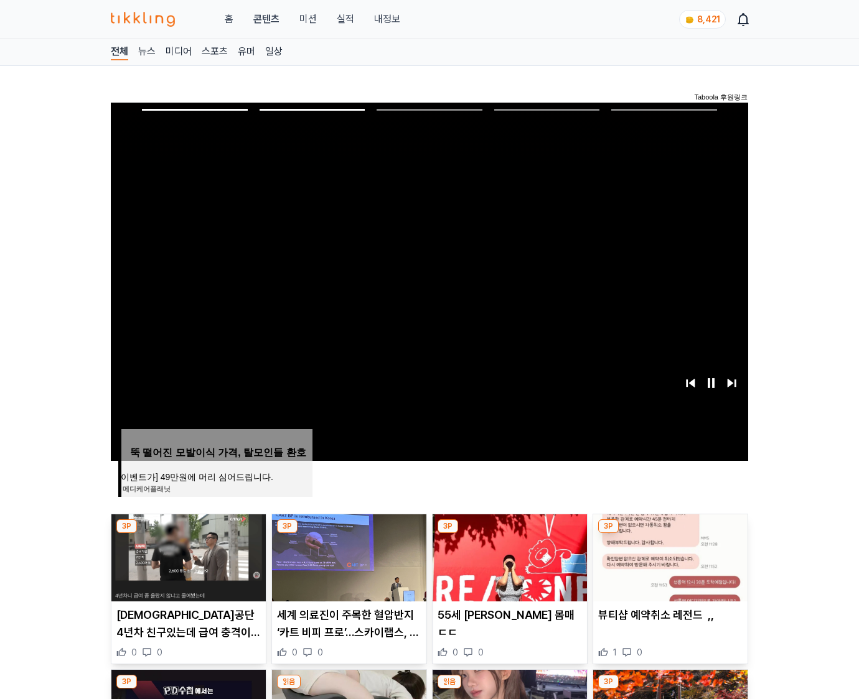
click at [668, 556] on img at bounding box center [670, 558] width 154 height 87
